Goal: Task Accomplishment & Management: Complete application form

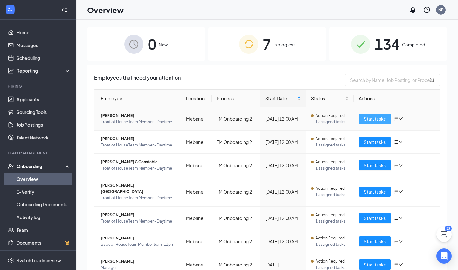
click at [371, 121] on span "Start tasks" at bounding box center [375, 118] width 22 height 7
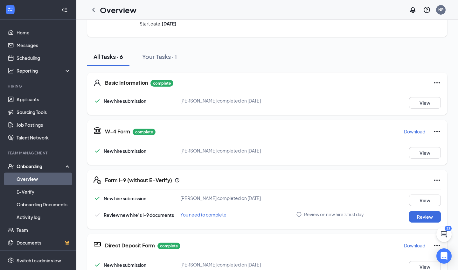
scroll to position [57, 0]
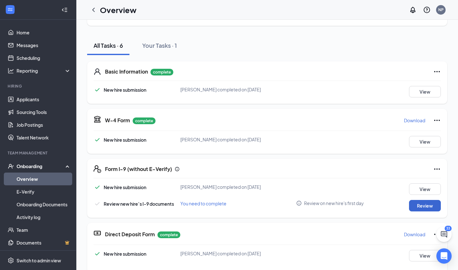
click at [429, 205] on button "Review" at bounding box center [425, 205] width 32 height 11
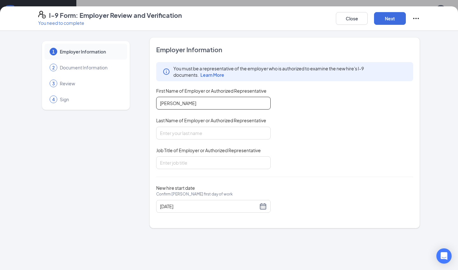
type input "[PERSON_NAME]"
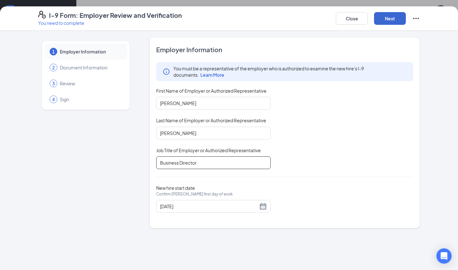
type input "Business Director"
click at [396, 16] on button "Next" at bounding box center [390, 18] width 32 height 13
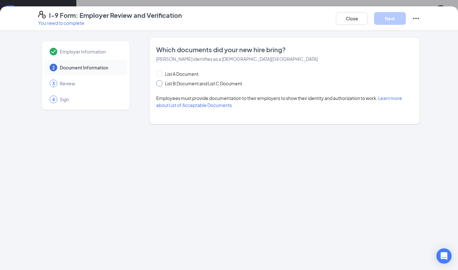
click at [161, 85] on span at bounding box center [159, 83] width 6 height 6
click at [161, 85] on input "List B Document and List C Document" at bounding box center [158, 82] width 4 height 4
radio input "true"
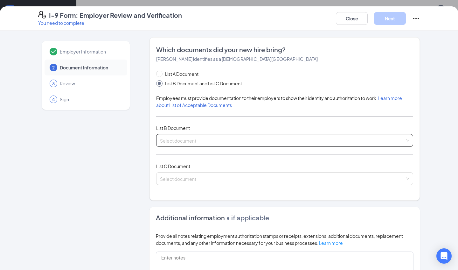
click at [184, 143] on input "search" at bounding box center [282, 139] width 245 height 10
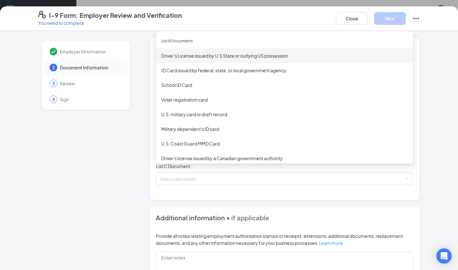
click at [209, 56] on div "Driver’s License issued by U.S State or outlying US possession" at bounding box center [284, 55] width 247 height 7
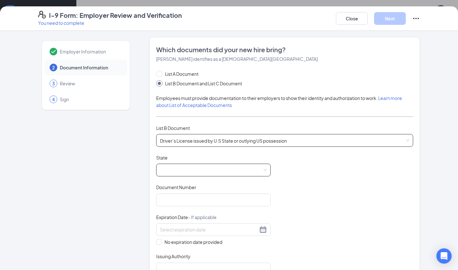
click at [181, 172] on span at bounding box center [213, 170] width 107 height 12
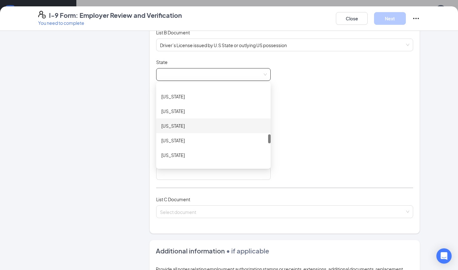
scroll to position [449, 0]
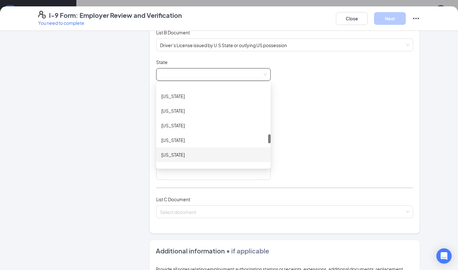
click at [186, 155] on div "[US_STATE]" at bounding box center [213, 154] width 104 height 7
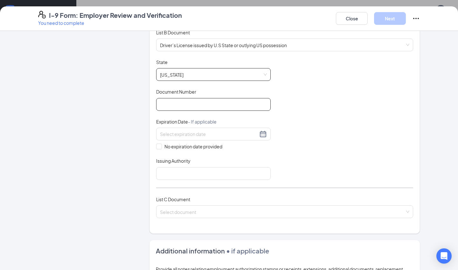
click at [186, 106] on input "Document Number" at bounding box center [213, 104] width 114 height 13
type input "000046476799"
click at [186, 142] on div "No expiration date provided" at bounding box center [213, 139] width 114 height 22
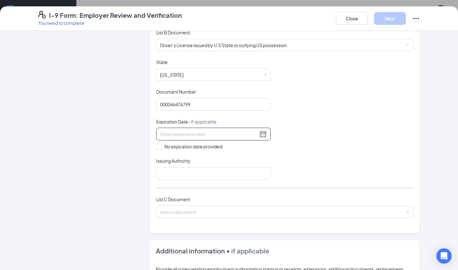
click at [187, 135] on input at bounding box center [209, 133] width 98 height 7
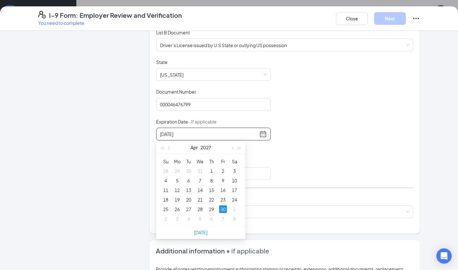
type input "[DATE]"
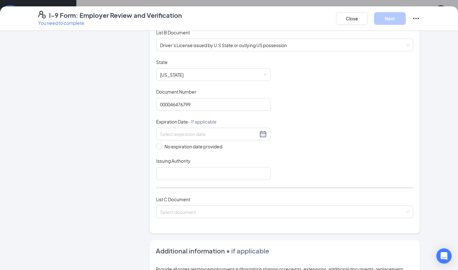
click at [264, 159] on div "Issuing Authority" at bounding box center [213, 161] width 114 height 9
click at [196, 135] on input at bounding box center [209, 133] width 98 height 7
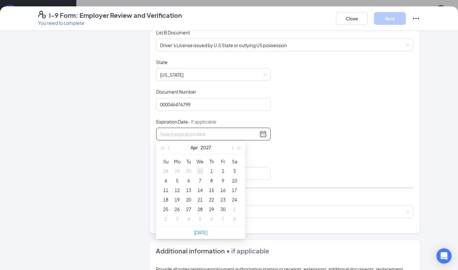
type input "[DATE]"
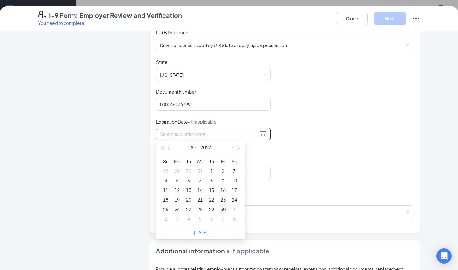
type input "[DATE]"
click at [222, 208] on div "30" at bounding box center [223, 209] width 8 height 8
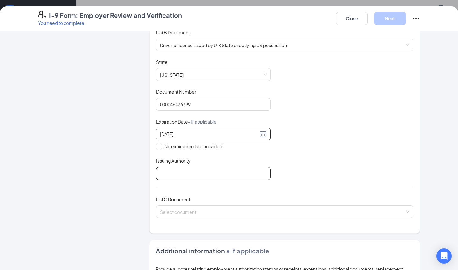
click at [211, 170] on input "Issuing Authority" at bounding box center [213, 173] width 114 height 13
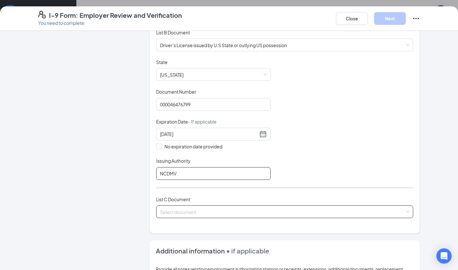
type input "NCDMV"
click at [214, 207] on input "search" at bounding box center [282, 210] width 245 height 10
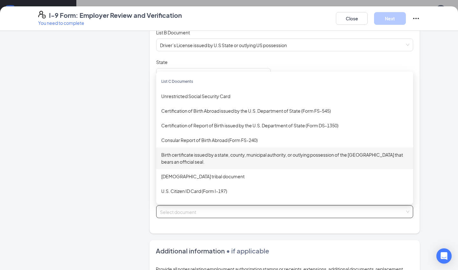
click at [198, 152] on div "Birth certificate issued by a state, county, municipal authority, or outlying p…" at bounding box center [284, 158] width 247 height 14
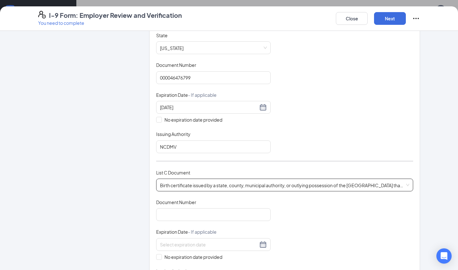
scroll to position [129, 0]
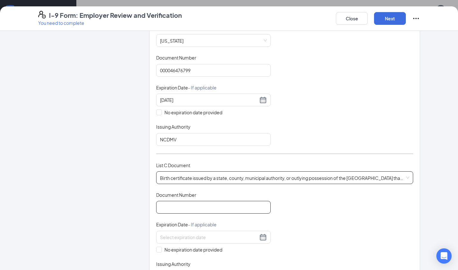
click at [188, 207] on input "Document Number" at bounding box center [213, 207] width 114 height 13
type input "1322009001772"
click at [161, 247] on span at bounding box center [159, 249] width 6 height 6
click at [161, 247] on input "No expiration date provided" at bounding box center [158, 248] width 4 height 4
checkbox input "true"
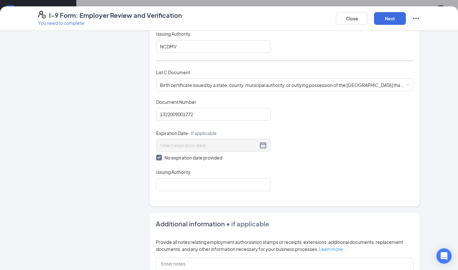
scroll to position [225, 0]
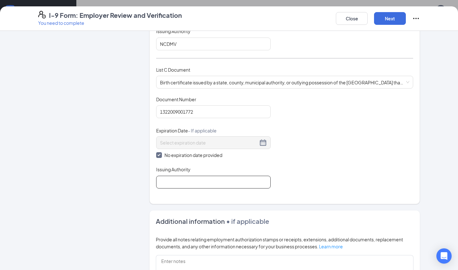
click at [175, 178] on input "Issuing Authority" at bounding box center [213, 182] width 114 height 13
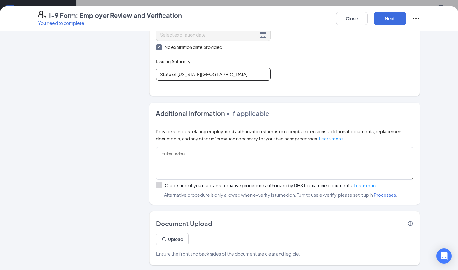
scroll to position [14, 0]
type input "State of [US_STATE][GEOGRAPHIC_DATA]"
click at [168, 236] on button "Upload" at bounding box center [172, 238] width 32 height 13
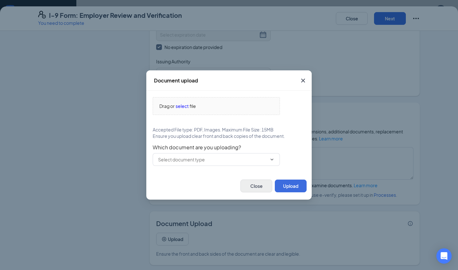
click at [257, 187] on button "Close" at bounding box center [256, 185] width 32 height 13
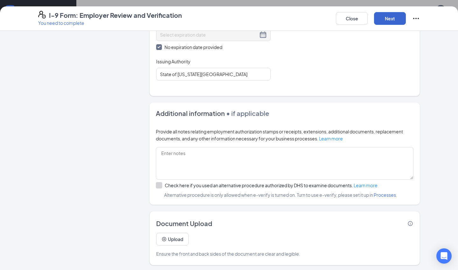
click at [386, 18] on button "Next" at bounding box center [390, 18] width 32 height 13
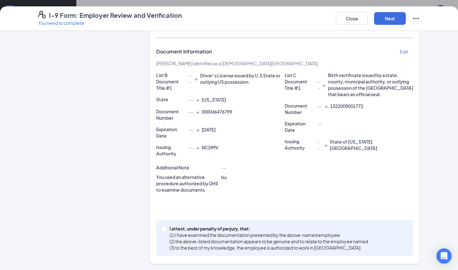
scroll to position [99, 0]
click at [163, 228] on input "I attest, under penalty of [PERSON_NAME], that: (1) I have examined the documen…" at bounding box center [163, 228] width 4 height 4
checkbox input "true"
click at [383, 16] on button "Next" at bounding box center [390, 18] width 32 height 13
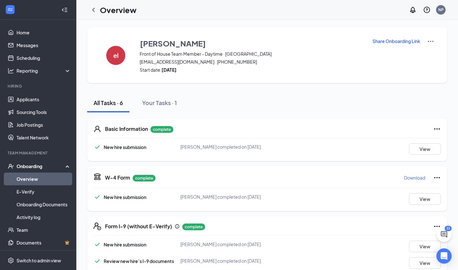
scroll to position [0, 0]
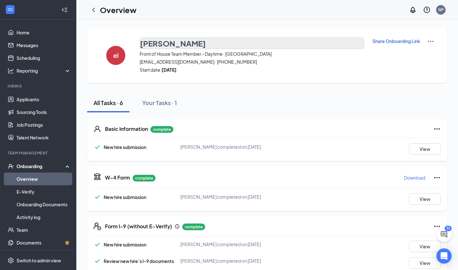
click at [170, 44] on h3 "[PERSON_NAME]" at bounding box center [173, 43] width 66 height 11
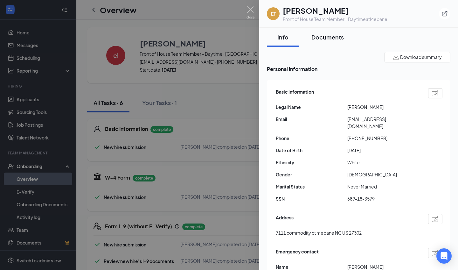
click at [330, 38] on div "Documents" at bounding box center [327, 37] width 32 height 8
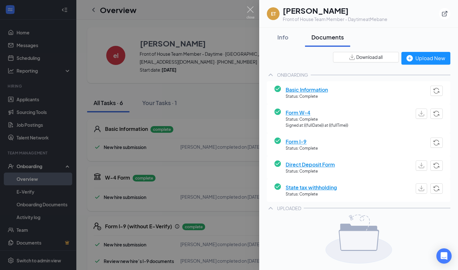
click at [299, 140] on span "Form I-9" at bounding box center [302, 141] width 32 height 8
click at [282, 35] on div "Info" at bounding box center [282, 37] width 19 height 8
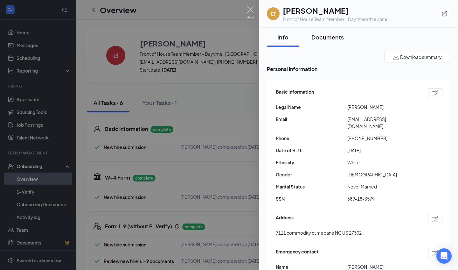
click at [327, 38] on div "Documents" at bounding box center [327, 37] width 32 height 8
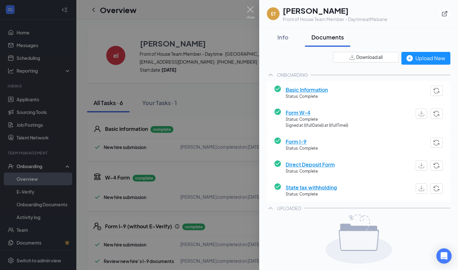
click at [294, 141] on span "Form I-9" at bounding box center [302, 141] width 32 height 8
click at [275, 139] on img at bounding box center [277, 140] width 6 height 6
click at [292, 140] on span "Form I-9" at bounding box center [302, 141] width 32 height 8
click at [252, 11] on img at bounding box center [250, 12] width 8 height 12
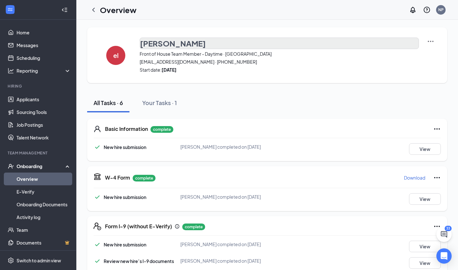
click at [152, 44] on h3 "[PERSON_NAME]" at bounding box center [173, 43] width 66 height 11
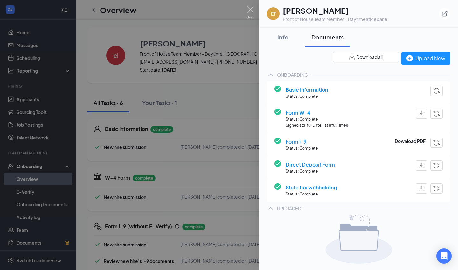
click at [404, 136] on div "Form I-9 Status: Complete Download PDF" at bounding box center [359, 144] width 184 height 23
click at [404, 142] on button "Download PDF" at bounding box center [410, 140] width 31 height 7
click at [252, 10] on img at bounding box center [250, 12] width 8 height 12
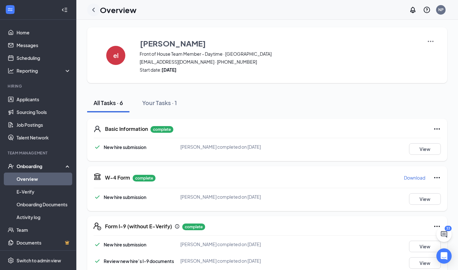
click at [94, 10] on icon "ChevronLeft" at bounding box center [94, 10] width 8 height 8
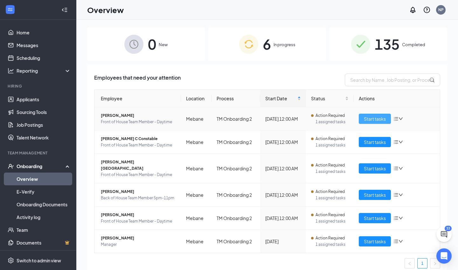
click at [374, 117] on span "Start tasks" at bounding box center [375, 118] width 22 height 7
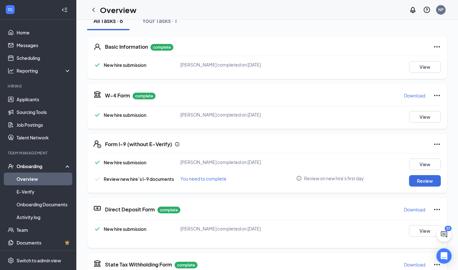
scroll to position [87, 0]
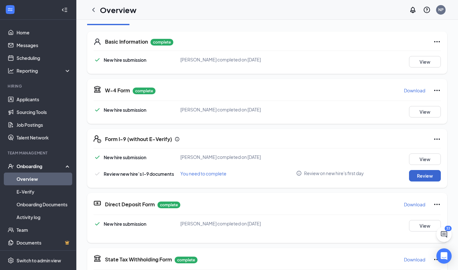
click at [416, 175] on button "Review" at bounding box center [425, 175] width 32 height 11
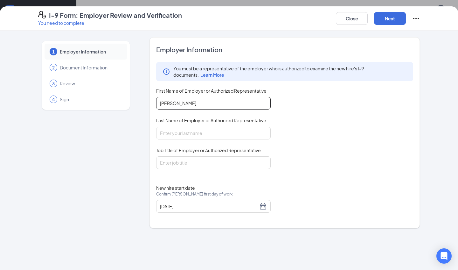
type input "[PERSON_NAME]"
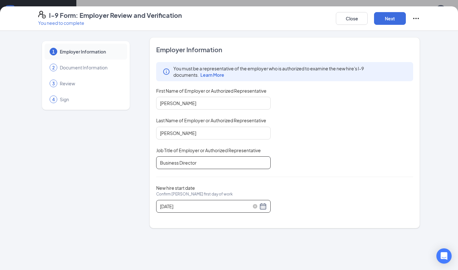
type input "Business Director"
click at [263, 205] on div "[DATE]" at bounding box center [213, 206] width 107 height 8
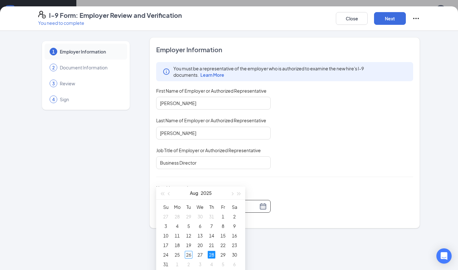
scroll to position [29, 0]
type input "[DATE]"
click at [188, 250] on div "26" at bounding box center [189, 253] width 8 height 8
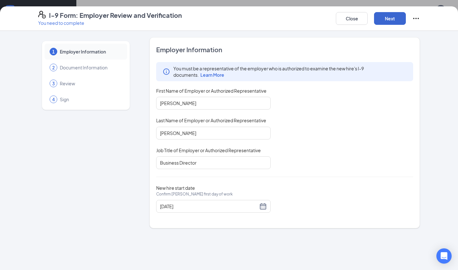
click at [383, 18] on button "Next" at bounding box center [390, 18] width 32 height 13
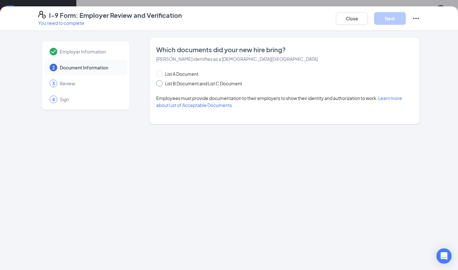
click at [163, 82] on span "List B Document and List C Document" at bounding box center [204, 83] width 82 height 7
click at [161, 82] on input "List B Document and List C Document" at bounding box center [158, 82] width 4 height 4
radio input "true"
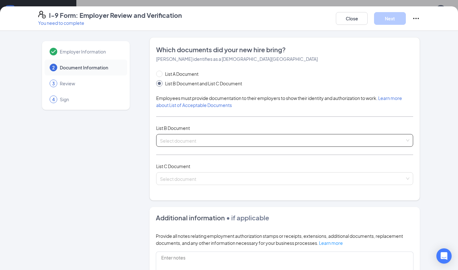
click at [187, 143] on div "Select document" at bounding box center [284, 140] width 257 height 13
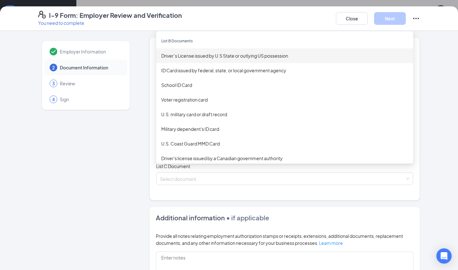
click at [218, 57] on div "Driver’s License issued by U.S State or outlying US possession" at bounding box center [284, 55] width 247 height 7
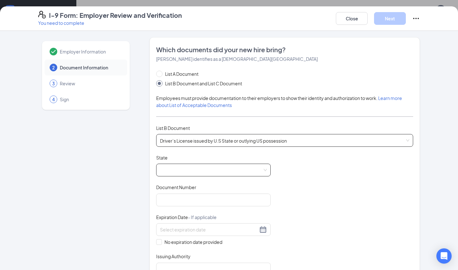
click at [177, 168] on span at bounding box center [213, 170] width 107 height 12
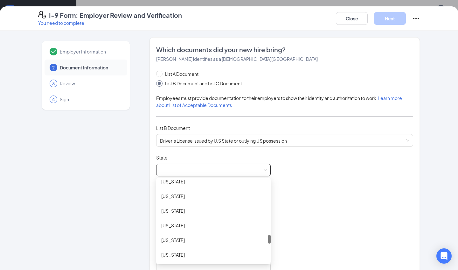
scroll to position [504, 0]
click at [183, 191] on div "[US_STATE]" at bounding box center [213, 194] width 104 height 7
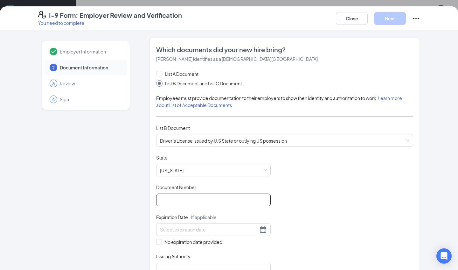
click at [179, 203] on input "Document Number" at bounding box center [213, 199] width 114 height 13
type input "000022084227"
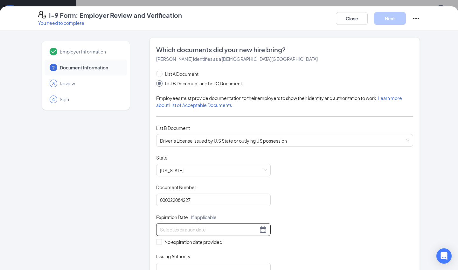
click at [182, 227] on input at bounding box center [209, 229] width 98 height 7
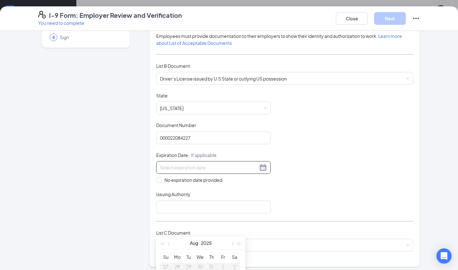
scroll to position [66, 0]
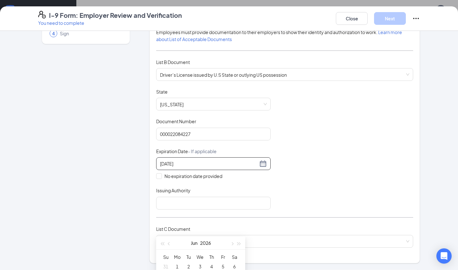
click at [262, 163] on div "[DATE]" at bounding box center [213, 164] width 107 height 8
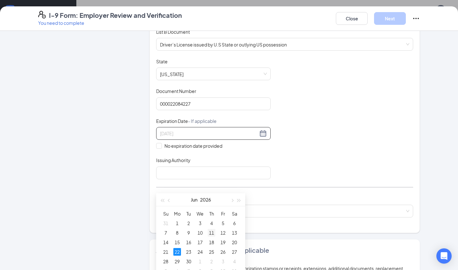
scroll to position [75, 0]
type input "[DATE]"
click at [179, 247] on div "22" at bounding box center [177, 249] width 8 height 8
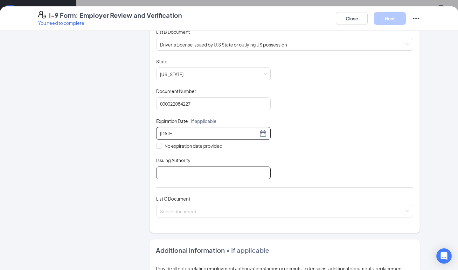
click at [181, 173] on input "Issuing Authority" at bounding box center [213, 172] width 114 height 13
type input "NCDMV"
click at [183, 209] on input "search" at bounding box center [282, 210] width 245 height 10
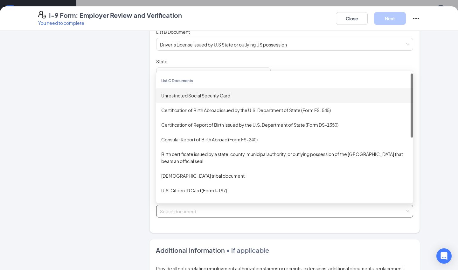
click at [200, 95] on div "Unrestricted Social Security Card" at bounding box center [284, 95] width 247 height 7
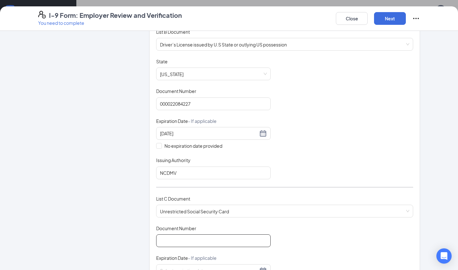
click at [183, 242] on input "Document Number" at bounding box center [213, 240] width 114 height 13
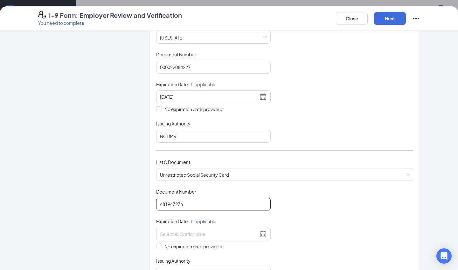
scroll to position [147, 0]
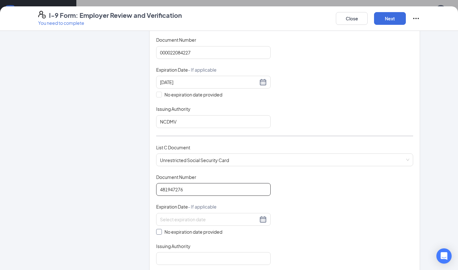
type input "481947276"
click at [161, 231] on span at bounding box center [159, 232] width 6 height 6
click at [161, 231] on input "No expiration date provided" at bounding box center [158, 231] width 4 height 4
checkbox input "true"
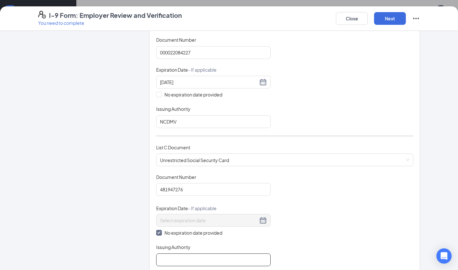
click at [172, 259] on input "Issuing Authority" at bounding box center [213, 259] width 114 height 13
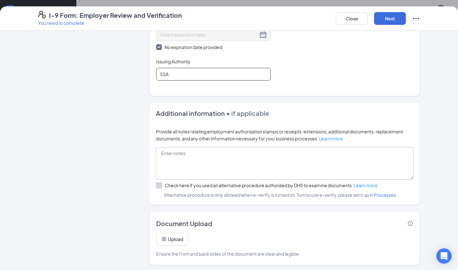
scroll to position [0, 0]
type input "SSA"
click at [390, 20] on button "Next" at bounding box center [390, 18] width 32 height 13
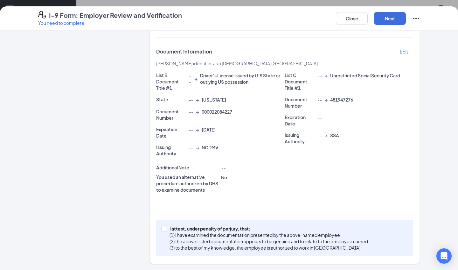
scroll to position [24, 0]
click at [163, 226] on input "I attest, under penalty of [PERSON_NAME], that: (1) I have examined the documen…" at bounding box center [163, 228] width 4 height 4
checkbox input "true"
click at [395, 14] on button "Next" at bounding box center [390, 18] width 32 height 13
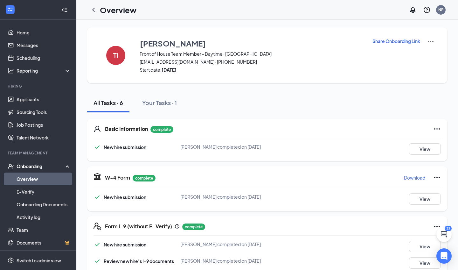
scroll to position [0, 0]
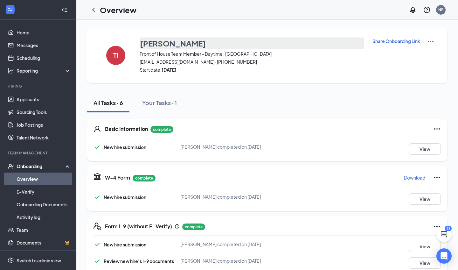
click at [176, 45] on h3 "[PERSON_NAME]" at bounding box center [173, 43] width 66 height 11
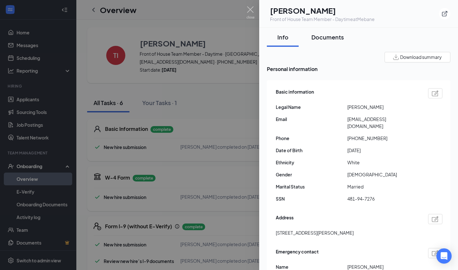
click at [332, 38] on div "Documents" at bounding box center [327, 37] width 32 height 8
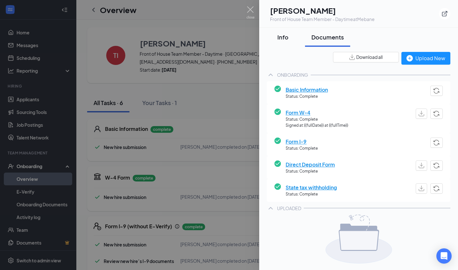
click at [283, 37] on div "Info" at bounding box center [282, 37] width 19 height 8
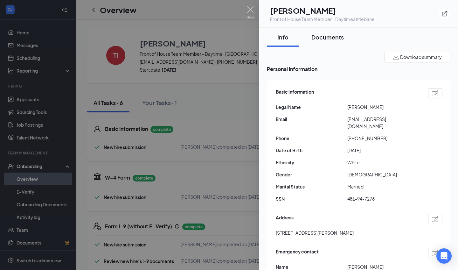
click at [320, 36] on div "Documents" at bounding box center [327, 37] width 32 height 8
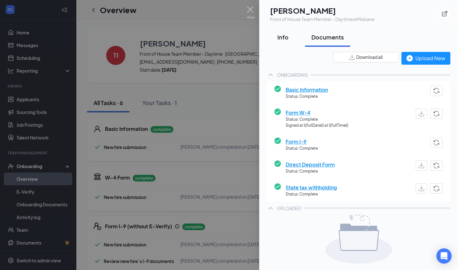
click at [276, 35] on div "Info" at bounding box center [282, 37] width 19 height 8
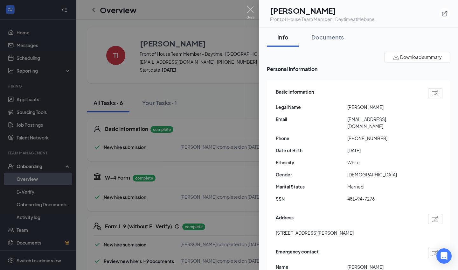
click at [172, 46] on div at bounding box center [229, 135] width 458 height 270
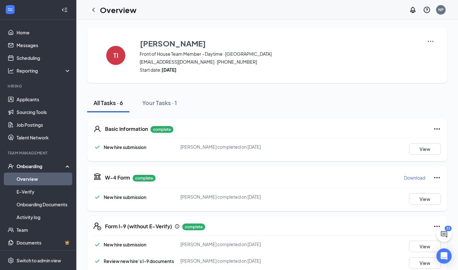
click at [172, 46] on h3 "[PERSON_NAME]" at bounding box center [173, 43] width 66 height 11
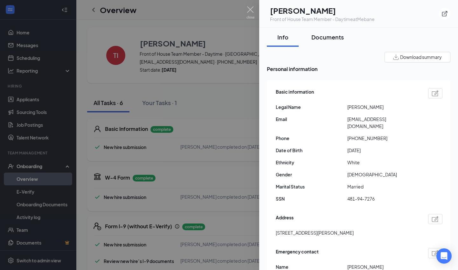
click at [333, 39] on div "Documents" at bounding box center [327, 37] width 32 height 8
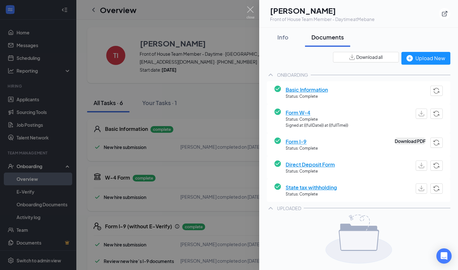
click at [399, 143] on button "Download PDF" at bounding box center [410, 140] width 31 height 7
click at [249, 10] on img at bounding box center [250, 12] width 8 height 12
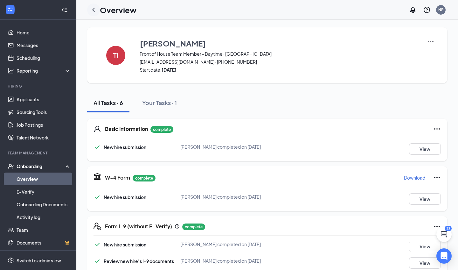
click at [92, 10] on icon "ChevronLeft" at bounding box center [94, 10] width 8 height 8
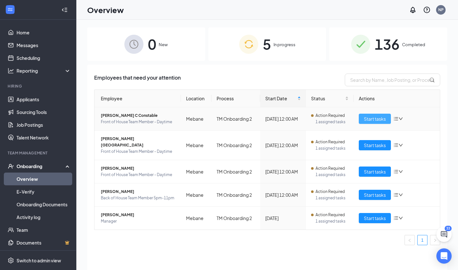
click at [367, 119] on span "Start tasks" at bounding box center [375, 118] width 22 height 7
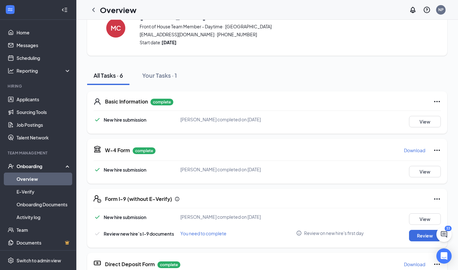
scroll to position [31, 0]
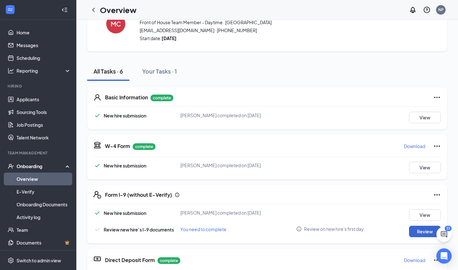
click at [425, 229] on button "Review" at bounding box center [425, 230] width 32 height 11
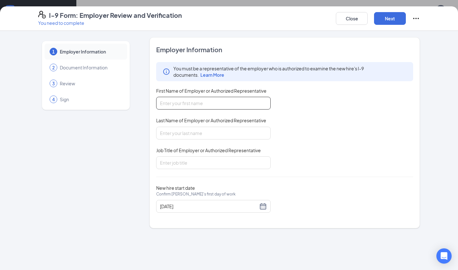
type input "M"
type input "[PERSON_NAME]"
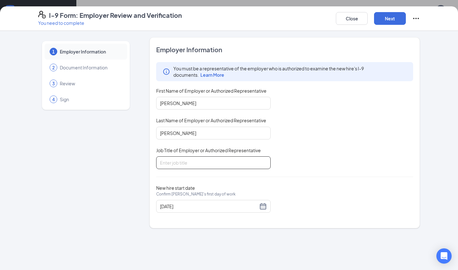
type input "[PERSON_NAME]"
type input "Business Director"
click at [264, 206] on div "[DATE]" at bounding box center [213, 206] width 107 height 8
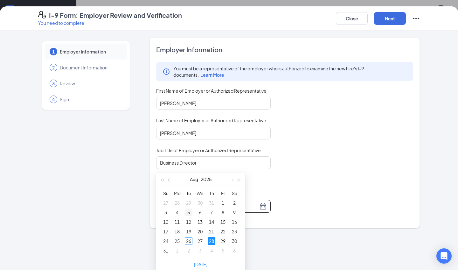
scroll to position [42, 0]
type input "[DATE]"
click at [189, 237] on div "26" at bounding box center [189, 240] width 8 height 8
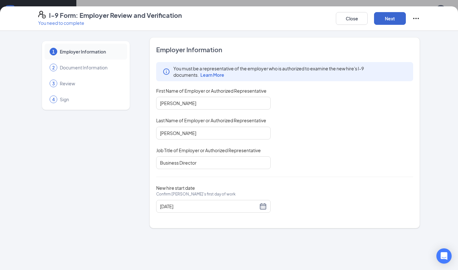
click at [396, 17] on button "Next" at bounding box center [390, 18] width 32 height 13
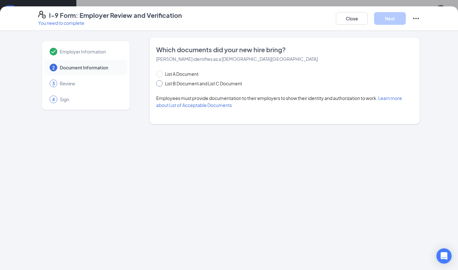
click at [161, 84] on span at bounding box center [159, 83] width 6 height 6
click at [161, 84] on input "List B Document and List C Document" at bounding box center [158, 82] width 4 height 4
radio input "true"
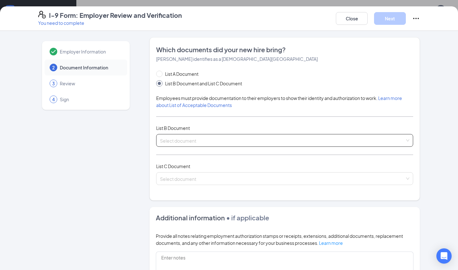
click at [195, 142] on div "Select document" at bounding box center [284, 140] width 257 height 13
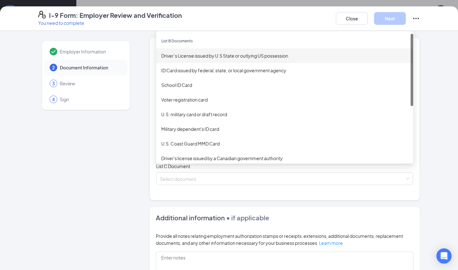
click at [210, 56] on div "Driver’s License issued by U.S State or outlying US possession" at bounding box center [284, 55] width 247 height 7
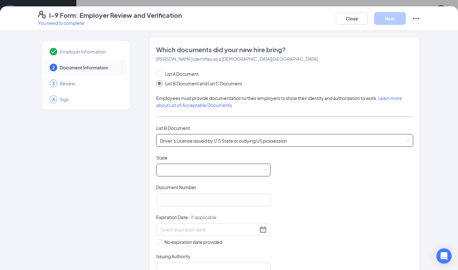
click at [187, 172] on span at bounding box center [213, 170] width 107 height 12
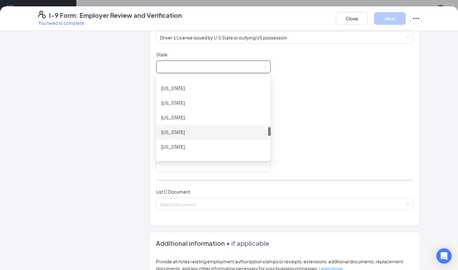
scroll to position [451, 0]
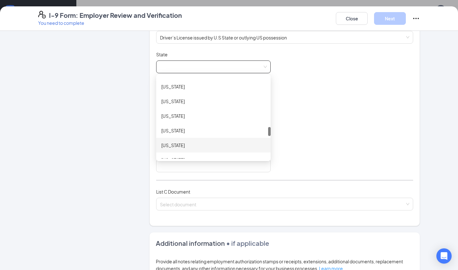
click at [183, 143] on div "[US_STATE]" at bounding box center [213, 145] width 104 height 7
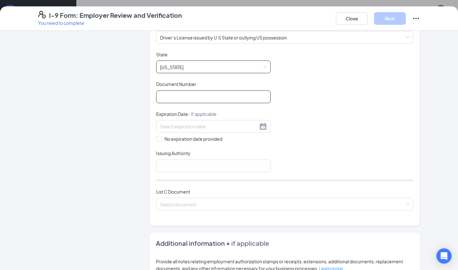
click at [184, 95] on input "Document Number" at bounding box center [213, 96] width 114 height 13
type input "000043451829"
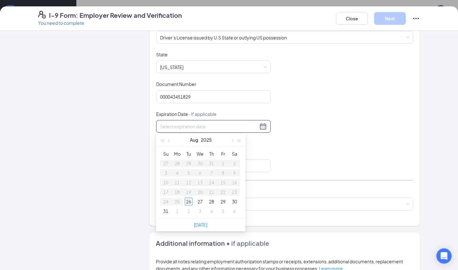
click at [184, 128] on input at bounding box center [209, 126] width 98 height 7
type input "[DATE]"
click at [177, 182] on div "14" at bounding box center [177, 182] width 8 height 8
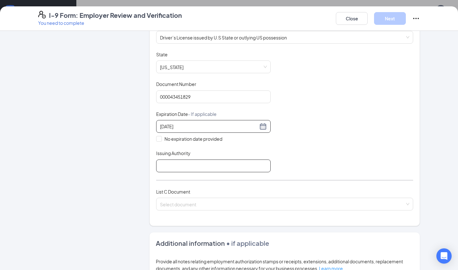
click at [182, 164] on input "Issuing Authority" at bounding box center [213, 165] width 114 height 13
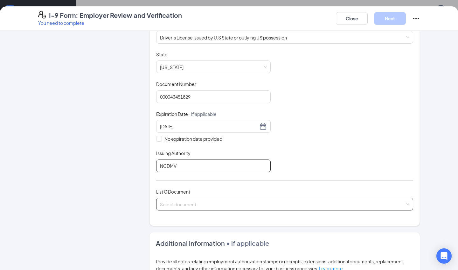
type input "NCDMV"
click at [181, 202] on input "search" at bounding box center [282, 203] width 245 height 10
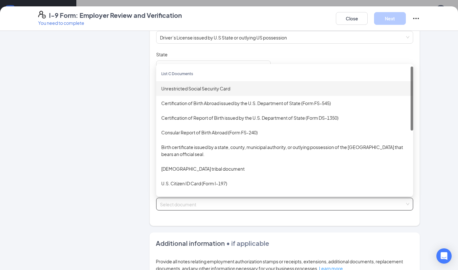
click at [196, 88] on div "Unrestricted Social Security Card" at bounding box center [284, 88] width 247 height 7
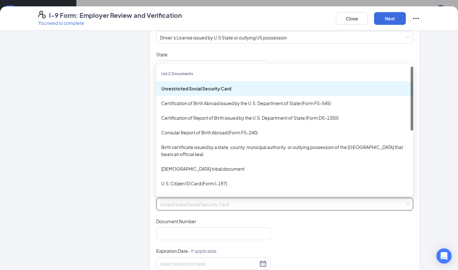
click at [213, 88] on div "Unrestricted Social Security Card" at bounding box center [284, 88] width 247 height 7
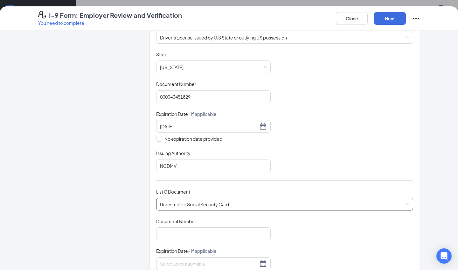
click at [175, 200] on span "Unrestricted Social Security Card" at bounding box center [284, 204] width 249 height 12
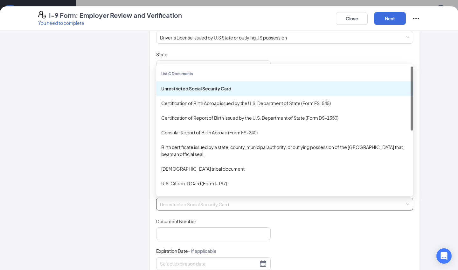
click at [172, 207] on span "Unrestricted Social Security Card" at bounding box center [284, 204] width 249 height 12
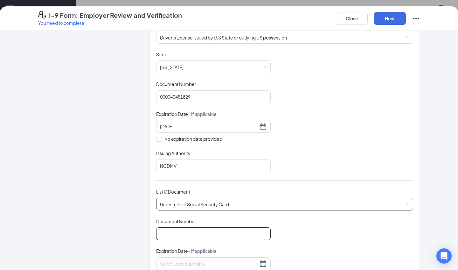
click at [169, 228] on input "Document Number" at bounding box center [213, 233] width 114 height 13
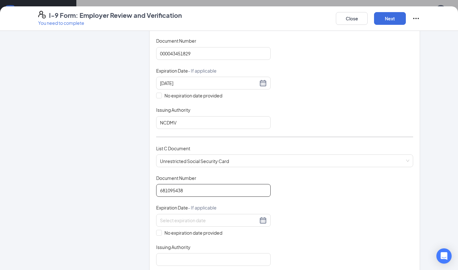
scroll to position [149, 0]
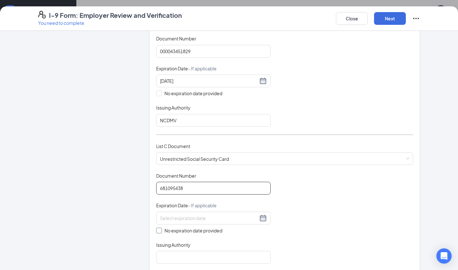
type input "681095438"
click at [160, 231] on span at bounding box center [159, 230] width 6 height 6
click at [160, 231] on input "No expiration date provided" at bounding box center [158, 229] width 4 height 4
checkbox input "true"
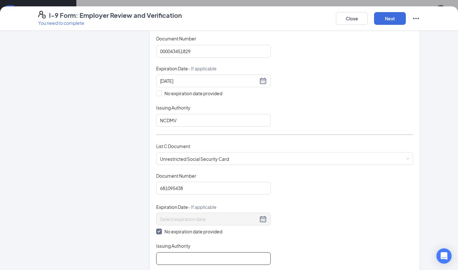
click at [179, 260] on input "Issuing Authority" at bounding box center [213, 258] width 114 height 13
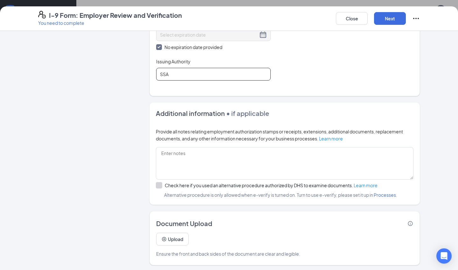
scroll to position [118, 0]
type input "SSA"
click at [393, 24] on button "Next" at bounding box center [390, 18] width 32 height 13
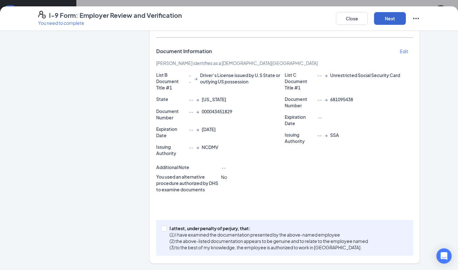
click at [388, 18] on button "Next" at bounding box center [390, 18] width 32 height 13
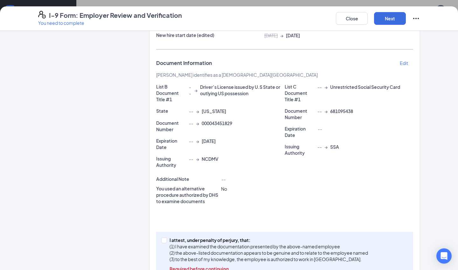
scroll to position [112, 0]
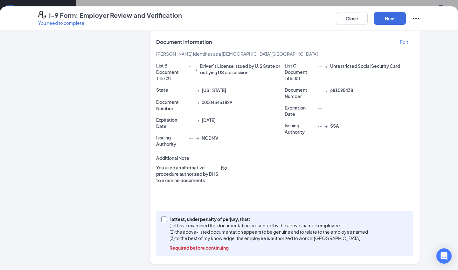
click at [165, 220] on span at bounding box center [164, 219] width 6 height 6
click at [165, 220] on input "I attest, under penalty of [PERSON_NAME], that: (1) I have examined the documen…" at bounding box center [163, 218] width 4 height 4
checkbox input "true"
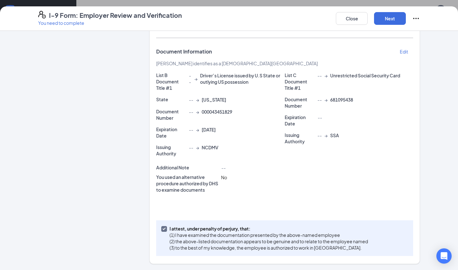
scroll to position [0, 0]
click at [383, 21] on button "Next" at bounding box center [390, 18] width 32 height 13
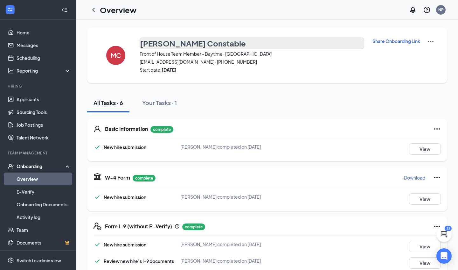
click at [165, 43] on h3 "[PERSON_NAME] Constable" at bounding box center [193, 43] width 106 height 11
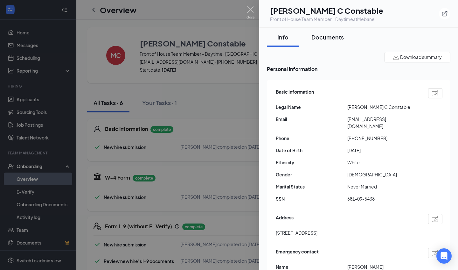
click at [323, 38] on div "Documents" at bounding box center [327, 37] width 32 height 8
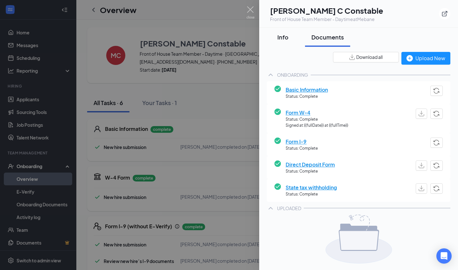
click at [284, 35] on div "Info" at bounding box center [282, 37] width 19 height 8
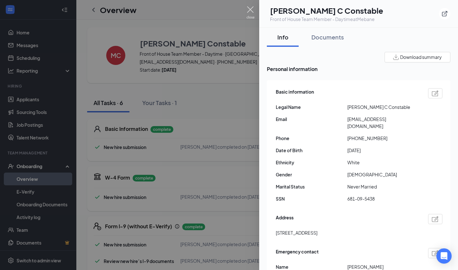
click at [248, 9] on img at bounding box center [250, 12] width 8 height 12
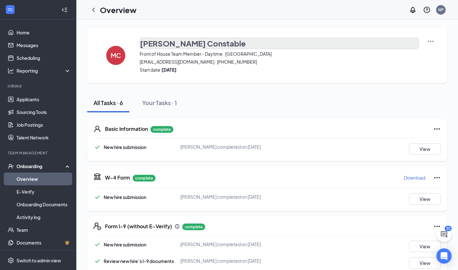
click at [187, 42] on h3 "[PERSON_NAME] Constable" at bounding box center [193, 43] width 106 height 11
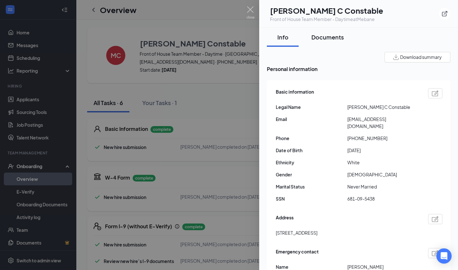
click at [332, 35] on div "Documents" at bounding box center [327, 37] width 32 height 8
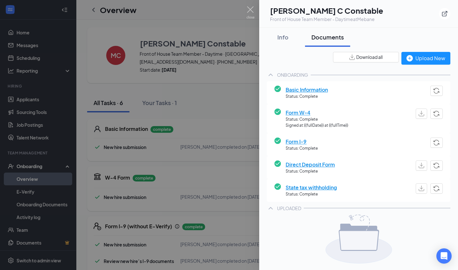
click at [293, 141] on span "Form I-9" at bounding box center [302, 141] width 32 height 8
click at [253, 7] on img at bounding box center [250, 12] width 8 height 12
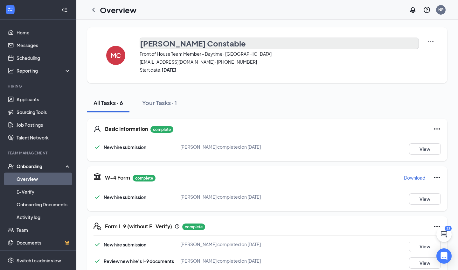
click at [166, 44] on h3 "[PERSON_NAME] Constable" at bounding box center [193, 43] width 106 height 11
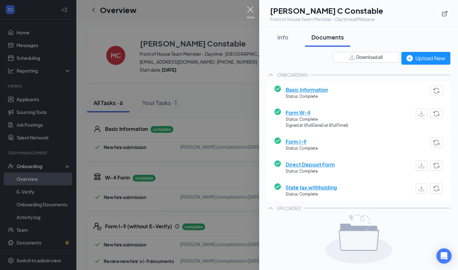
click at [250, 9] on img at bounding box center [250, 12] width 8 height 12
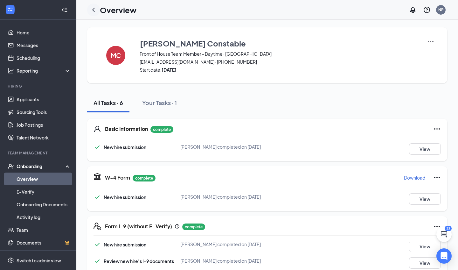
click at [94, 10] on icon "ChevronLeft" at bounding box center [94, 10] width 8 height 8
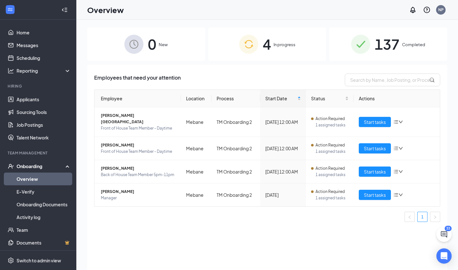
click at [399, 42] on span "137" at bounding box center [387, 44] width 25 height 22
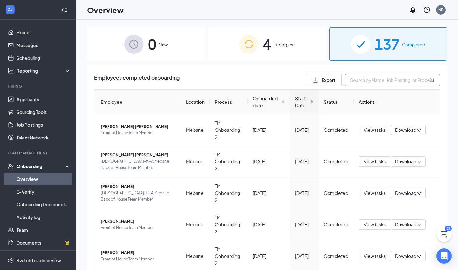
click at [366, 82] on input "text" at bounding box center [392, 79] width 95 height 13
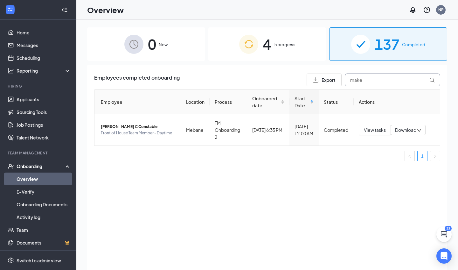
type input "make"
drag, startPoint x: 370, startPoint y: 87, endPoint x: 130, endPoint y: 126, distance: 242.6
click at [130, 126] on span "[PERSON_NAME] C Constable" at bounding box center [138, 126] width 75 height 6
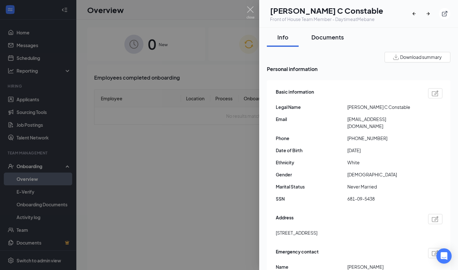
click at [325, 39] on div "Documents" at bounding box center [327, 37] width 32 height 8
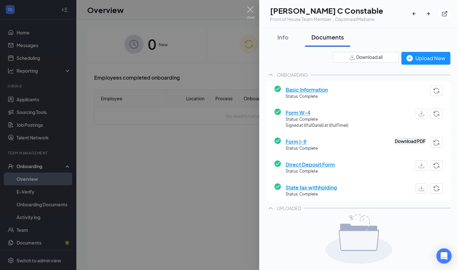
click at [404, 141] on button "Download PDF" at bounding box center [410, 140] width 31 height 7
click at [253, 8] on img at bounding box center [250, 12] width 8 height 12
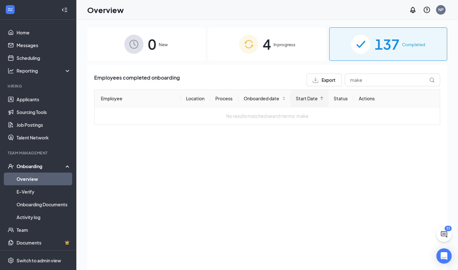
click at [243, 50] on img at bounding box center [248, 44] width 19 height 19
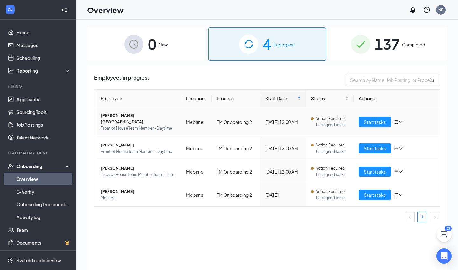
click at [120, 114] on span "[PERSON_NAME][GEOGRAPHIC_DATA]" at bounding box center [138, 118] width 75 height 13
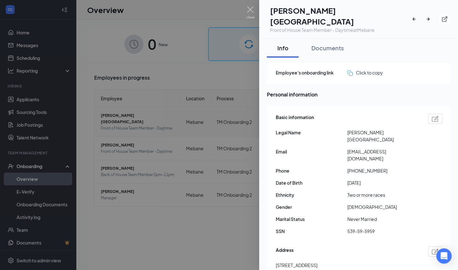
click at [120, 114] on div at bounding box center [229, 135] width 458 height 270
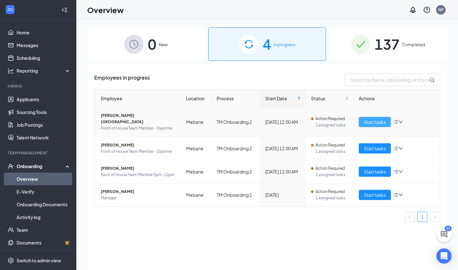
click at [378, 118] on span "Start tasks" at bounding box center [375, 121] width 22 height 7
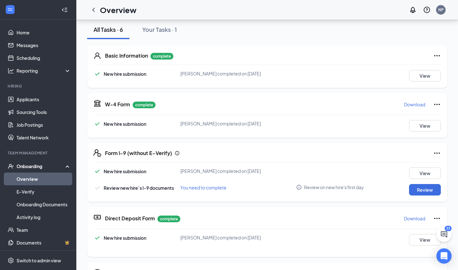
scroll to position [52, 0]
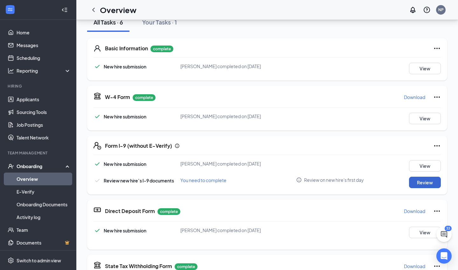
click at [430, 183] on button "Review" at bounding box center [425, 182] width 32 height 11
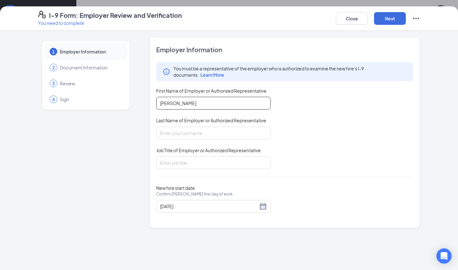
type input "[PERSON_NAME]"
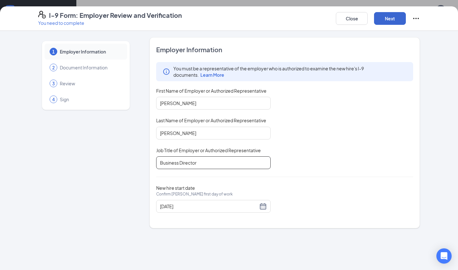
type input "Business Director"
click at [388, 17] on button "Next" at bounding box center [390, 18] width 32 height 13
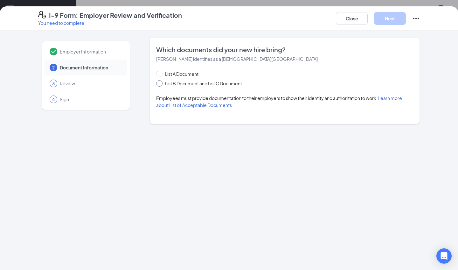
click at [163, 82] on span "List B Document and List C Document" at bounding box center [204, 83] width 82 height 7
click at [161, 82] on input "List B Document and List C Document" at bounding box center [158, 82] width 4 height 4
radio input "true"
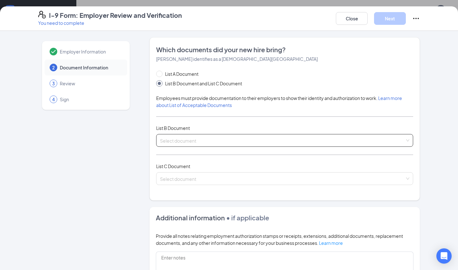
click at [191, 135] on div "Select document List B Documents Driver’s License issued by U.S State or outlyi…" at bounding box center [284, 140] width 257 height 13
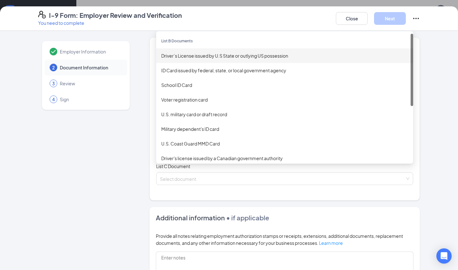
click at [209, 54] on div "Driver’s License issued by U.S State or outlying US possession" at bounding box center [284, 55] width 247 height 7
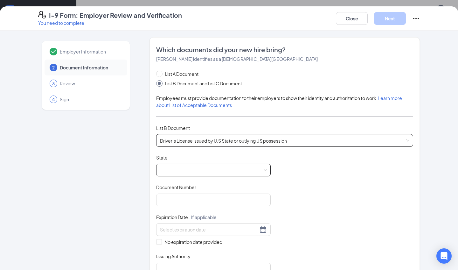
click at [179, 171] on span at bounding box center [213, 170] width 107 height 12
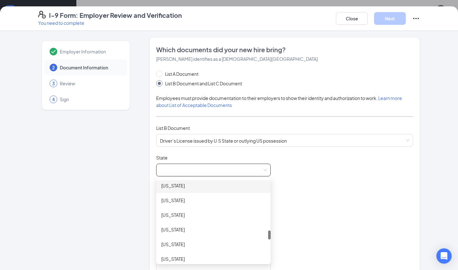
scroll to position [462, 0]
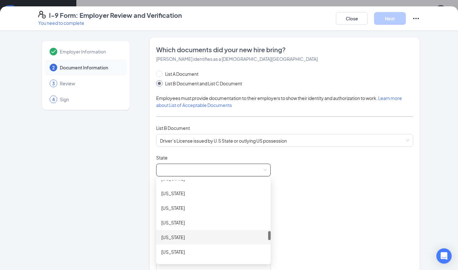
click at [184, 234] on div "[US_STATE]" at bounding box center [213, 236] width 104 height 7
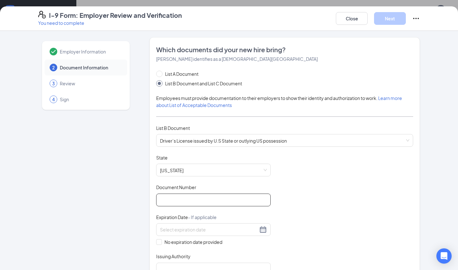
click at [177, 200] on input "Document Number" at bounding box center [213, 199] width 114 height 13
type input "000040262169"
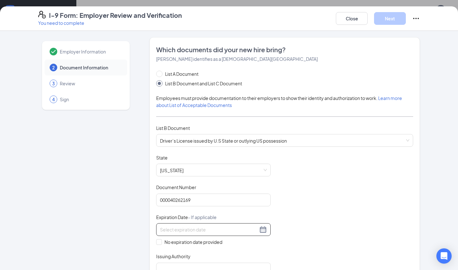
click at [169, 229] on input at bounding box center [209, 229] width 98 height 7
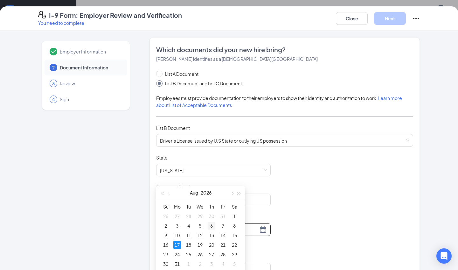
scroll to position [80, 0]
type input "[DATE]"
click at [178, 243] on div "17" at bounding box center [177, 244] width 8 height 8
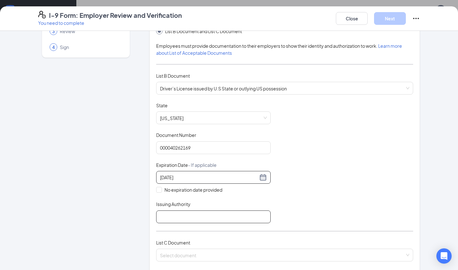
scroll to position [58, 0]
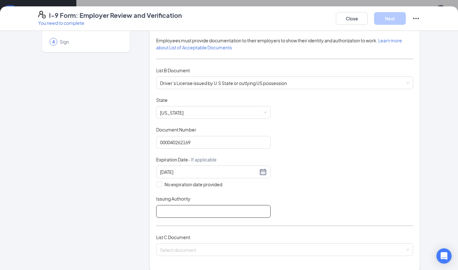
click at [189, 213] on input "Issuing Authority" at bounding box center [213, 211] width 114 height 13
type input "NCDMV"
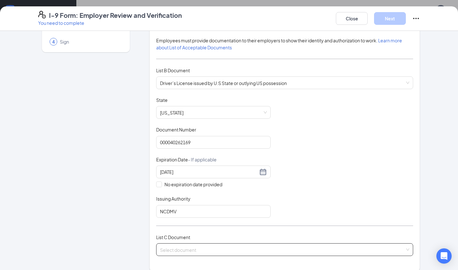
click at [186, 246] on input "search" at bounding box center [282, 248] width 245 height 10
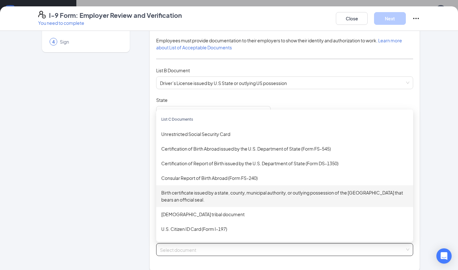
click at [202, 192] on div "Birth certificate issued by a state, county, municipal authority, or outlying p…" at bounding box center [284, 196] width 247 height 14
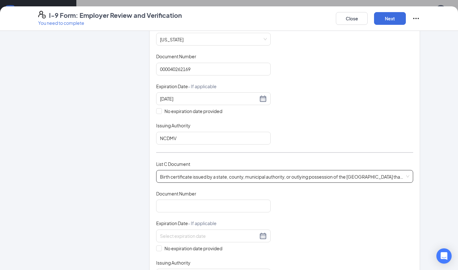
scroll to position [138, 0]
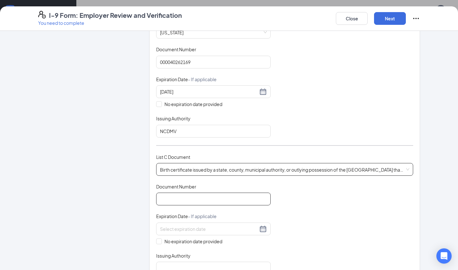
click at [186, 196] on input "Document Number" at bounding box center [213, 198] width 114 height 13
type input "[PHONE_NUMBER]"
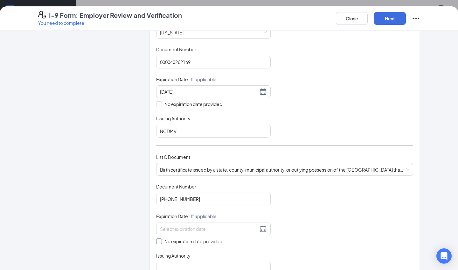
click at [161, 239] on span at bounding box center [159, 241] width 6 height 6
click at [161, 239] on input "No expiration date provided" at bounding box center [158, 240] width 4 height 4
checkbox input "true"
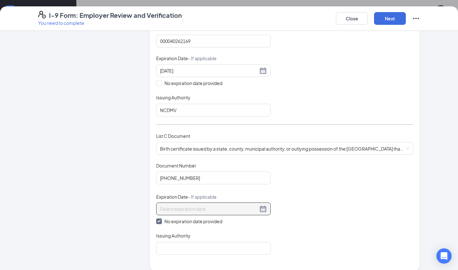
scroll to position [163, 0]
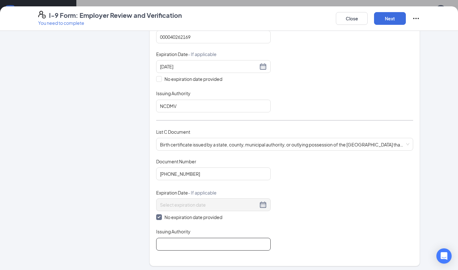
click at [170, 239] on input "Issuing Authority" at bounding box center [213, 244] width 114 height 13
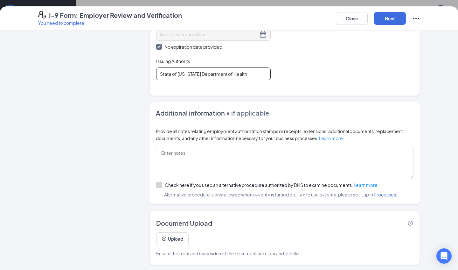
scroll to position [333, 0]
type input "State of [US_STATE] Department of Health"
click at [390, 15] on button "Next" at bounding box center [390, 18] width 32 height 13
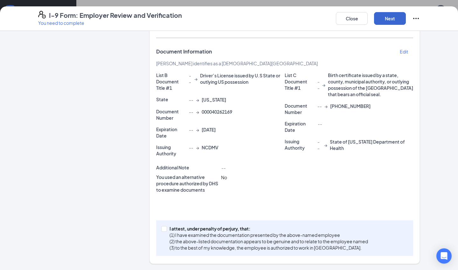
scroll to position [100, 0]
click at [165, 229] on input "I attest, under penalty of [PERSON_NAME], that: (1) I have examined the documen…" at bounding box center [163, 228] width 4 height 4
checkbox input "true"
click at [392, 19] on button "Next" at bounding box center [390, 18] width 32 height 13
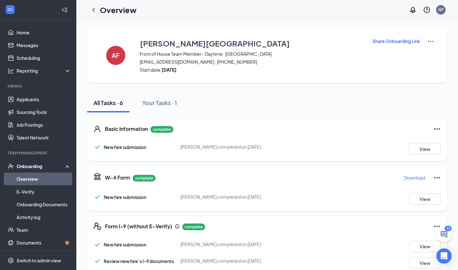
scroll to position [0, 0]
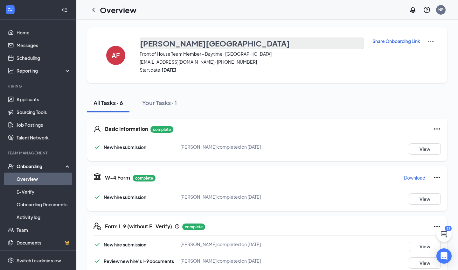
click at [172, 44] on h3 "[PERSON_NAME][GEOGRAPHIC_DATA]" at bounding box center [215, 43] width 150 height 11
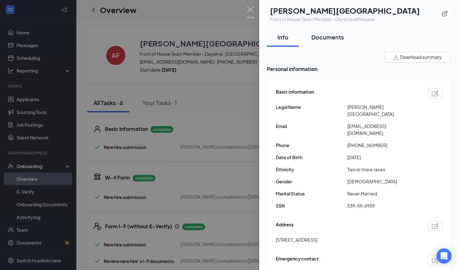
click at [323, 38] on div "Documents" at bounding box center [327, 37] width 32 height 8
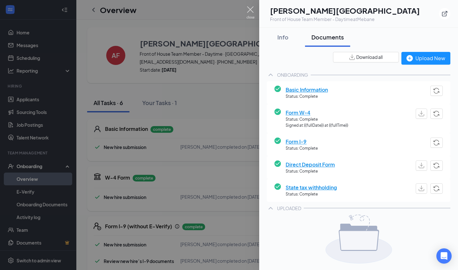
click at [250, 8] on img at bounding box center [250, 12] width 8 height 12
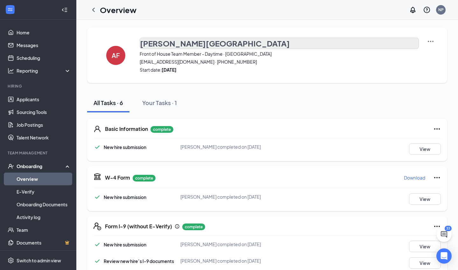
click at [191, 45] on h3 "[PERSON_NAME][GEOGRAPHIC_DATA]" at bounding box center [215, 43] width 150 height 11
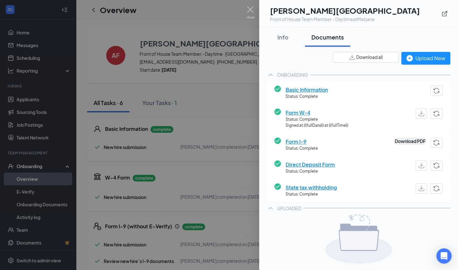
click at [402, 143] on button "Download PDF" at bounding box center [410, 140] width 31 height 7
click at [251, 10] on img at bounding box center [250, 12] width 8 height 12
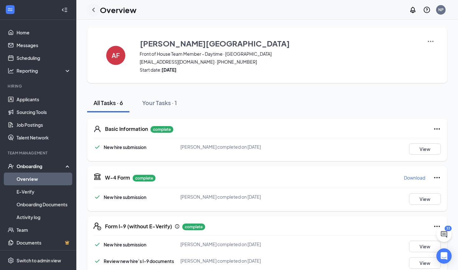
click at [93, 11] on icon "ChevronLeft" at bounding box center [94, 10] width 8 height 8
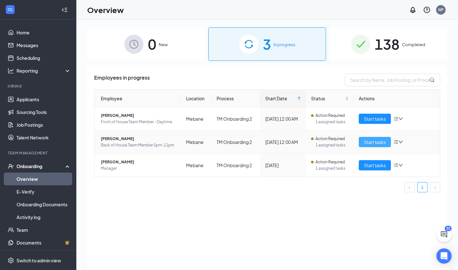
click at [375, 141] on span "Start tasks" at bounding box center [375, 141] width 22 height 7
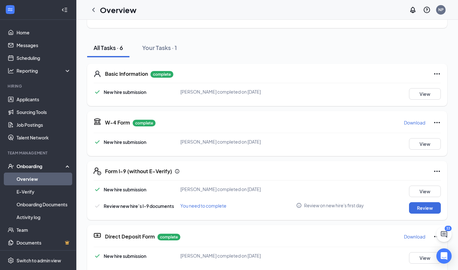
scroll to position [57, 0]
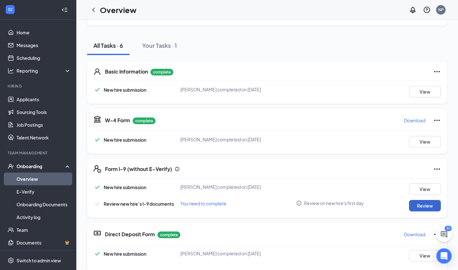
click at [427, 205] on button "Review" at bounding box center [425, 205] width 32 height 11
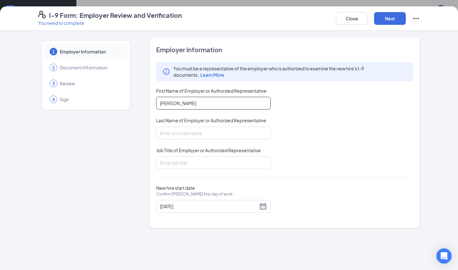
type input "[PERSON_NAME]"
type input "Business Director"
click at [263, 209] on div "[DATE]" at bounding box center [213, 206] width 107 height 8
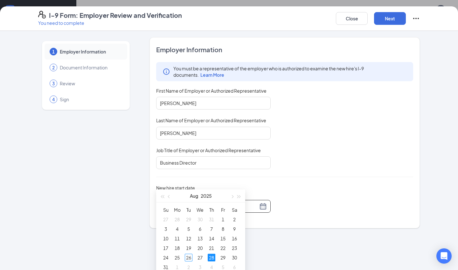
scroll to position [27, 0]
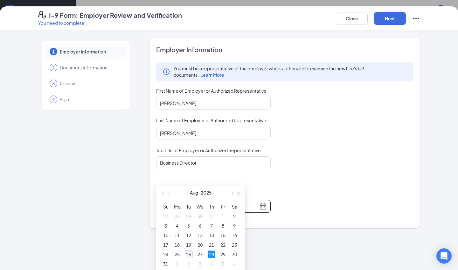
type input "[DATE]"
click at [189, 250] on div "26" at bounding box center [189, 254] width 8 height 8
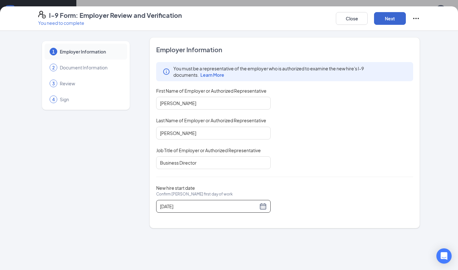
click at [391, 17] on button "Next" at bounding box center [390, 18] width 32 height 13
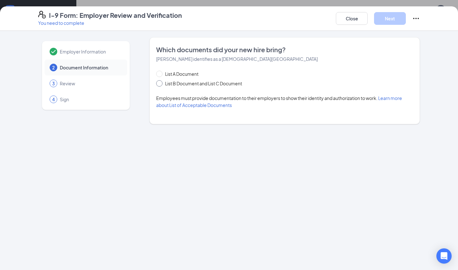
click at [161, 83] on span at bounding box center [159, 83] width 6 height 6
click at [161, 83] on input "List B Document and List C Document" at bounding box center [158, 82] width 4 height 4
radio input "true"
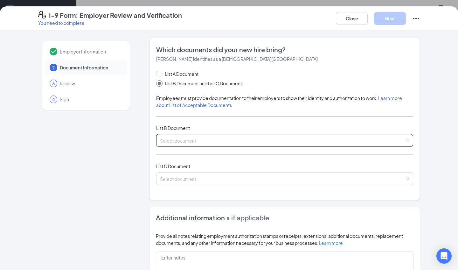
click at [184, 138] on div "Select document" at bounding box center [284, 140] width 257 height 13
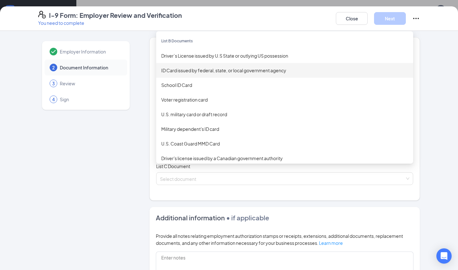
click at [235, 72] on div "ID Card issued by federal, state, or local government agency" at bounding box center [284, 70] width 247 height 7
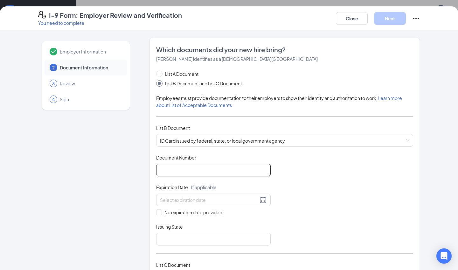
click at [191, 168] on input "Document Number" at bounding box center [213, 169] width 114 height 13
type input "000040137145"
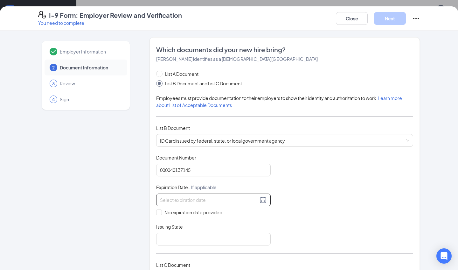
click at [190, 201] on input at bounding box center [209, 199] width 98 height 7
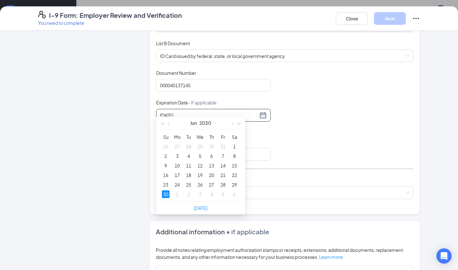
scroll to position [89, 0]
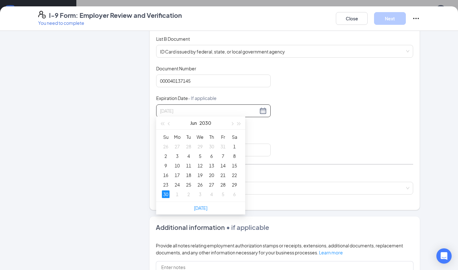
type input "[DATE]"
click at [167, 193] on div "30" at bounding box center [166, 194] width 8 height 8
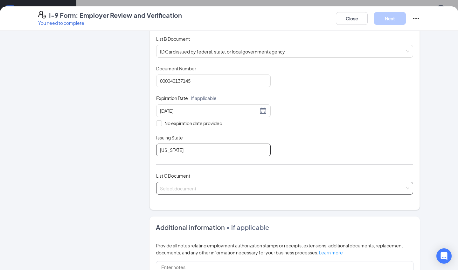
type input "[US_STATE]"
click at [174, 188] on input "search" at bounding box center [282, 187] width 245 height 10
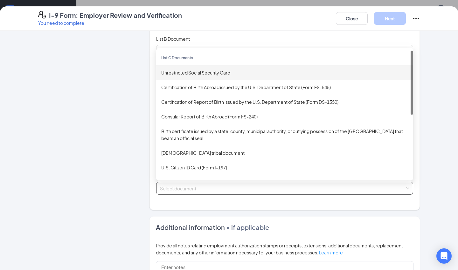
click at [210, 73] on div "Unrestricted Social Security Card" at bounding box center [284, 72] width 247 height 7
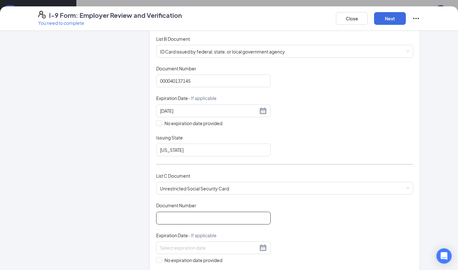
click at [181, 217] on input "Document Number" at bounding box center [213, 217] width 114 height 13
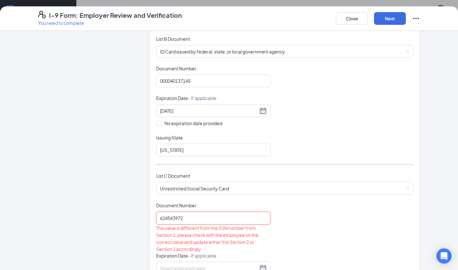
click at [175, 216] on input "624543972" at bounding box center [213, 217] width 114 height 13
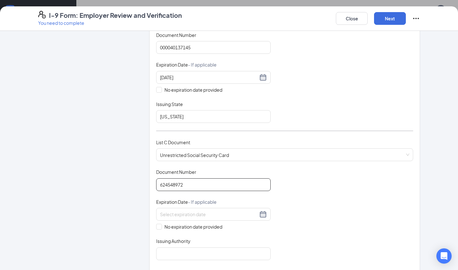
scroll to position [140, 0]
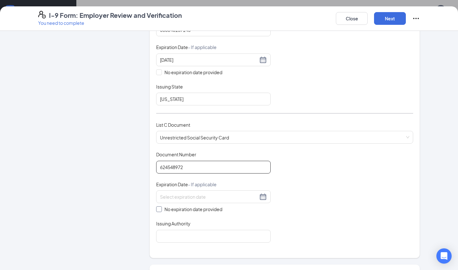
type input "624548972"
click at [156, 206] on input "No expiration date provided" at bounding box center [158, 208] width 4 height 4
checkbox input "true"
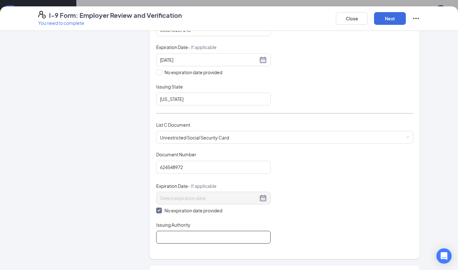
click at [175, 238] on input "Issuing Authority" at bounding box center [213, 237] width 114 height 13
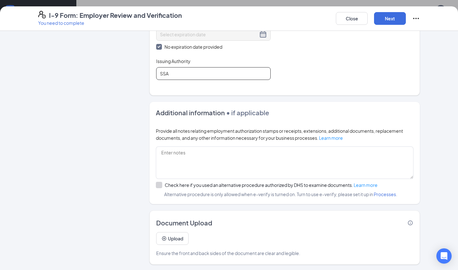
scroll to position [303, 0]
type input "SSA"
click at [391, 16] on button "Next" at bounding box center [390, 18] width 32 height 13
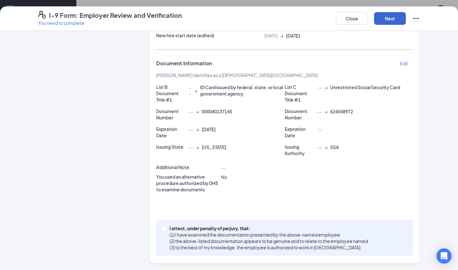
scroll to position [90, 0]
click at [165, 227] on input "I attest, under penalty of [PERSON_NAME], that: (1) I have examined the documen…" at bounding box center [163, 228] width 4 height 4
checkbox input "true"
click at [391, 19] on button "Next" at bounding box center [390, 18] width 32 height 13
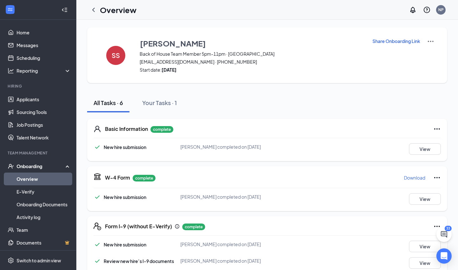
scroll to position [0, 0]
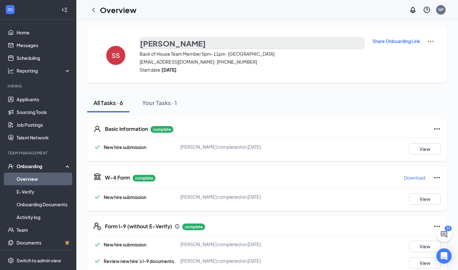
click at [161, 40] on h3 "[PERSON_NAME]" at bounding box center [173, 43] width 66 height 11
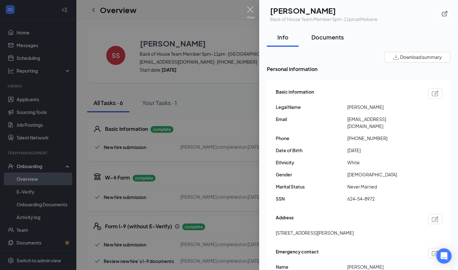
click at [321, 36] on div "Documents" at bounding box center [327, 37] width 32 height 8
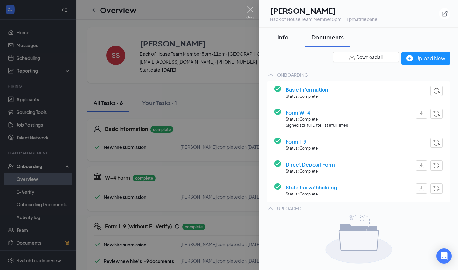
click at [280, 37] on div "Info" at bounding box center [282, 37] width 19 height 8
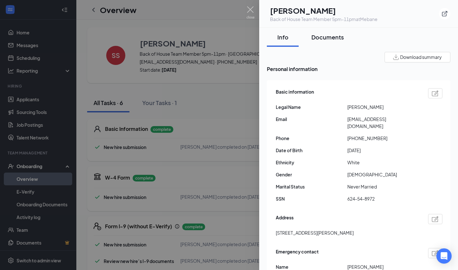
click at [323, 38] on div "Documents" at bounding box center [327, 37] width 32 height 8
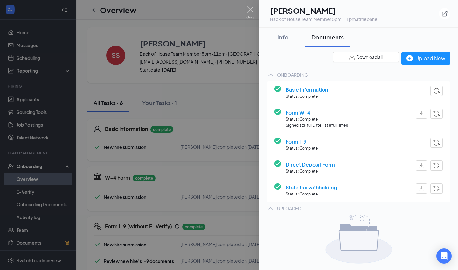
click at [172, 46] on div at bounding box center [229, 135] width 458 height 270
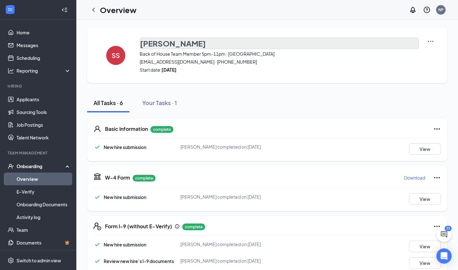
click at [172, 45] on h3 "[PERSON_NAME]" at bounding box center [173, 43] width 66 height 11
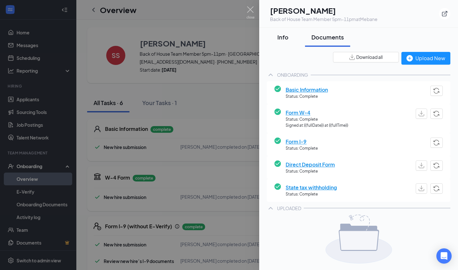
click at [284, 37] on div "Info" at bounding box center [282, 37] width 19 height 8
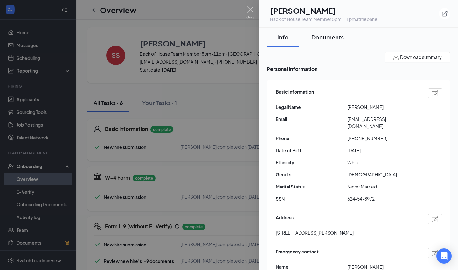
click at [328, 38] on div "Documents" at bounding box center [327, 37] width 32 height 8
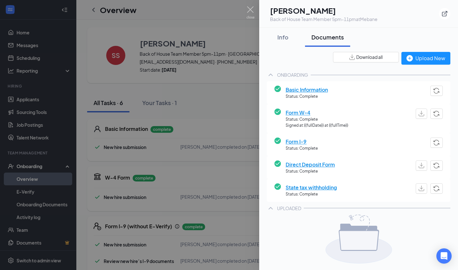
click at [196, 107] on div at bounding box center [229, 135] width 458 height 270
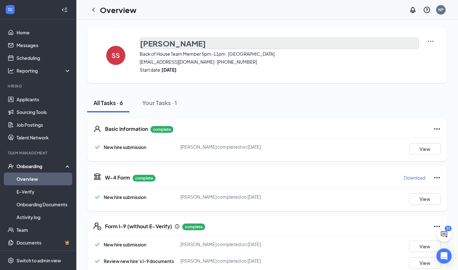
click at [142, 45] on h3 "[PERSON_NAME]" at bounding box center [173, 43] width 66 height 11
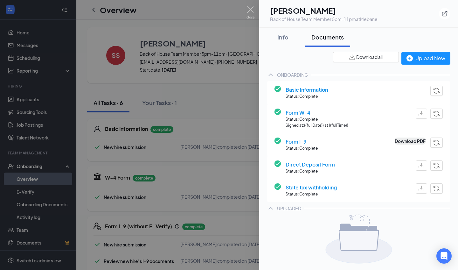
click at [403, 142] on button "Download PDF" at bounding box center [410, 140] width 31 height 7
click at [248, 10] on img at bounding box center [250, 12] width 8 height 12
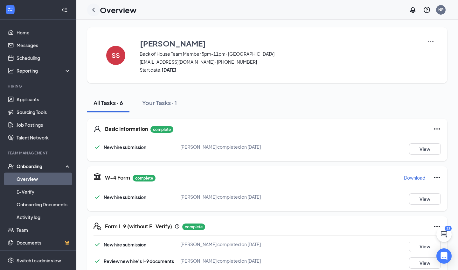
click at [93, 11] on icon "ChevronLeft" at bounding box center [94, 10] width 8 height 8
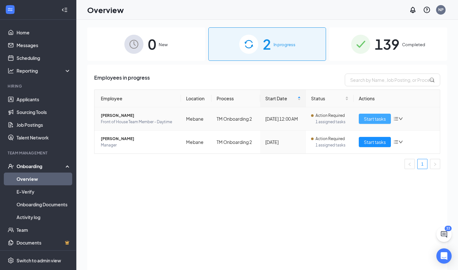
click at [365, 120] on span "Start tasks" at bounding box center [375, 118] width 22 height 7
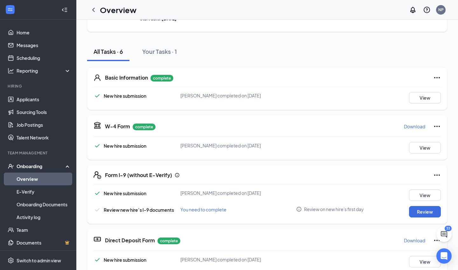
scroll to position [55, 0]
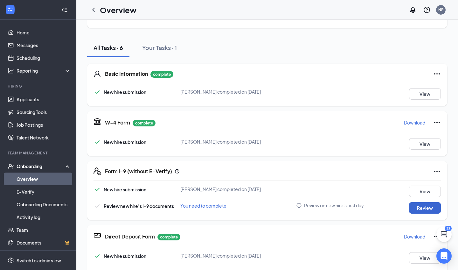
click at [424, 210] on button "Review" at bounding box center [425, 207] width 32 height 11
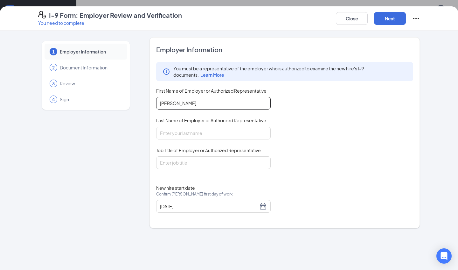
type input "[PERSON_NAME]"
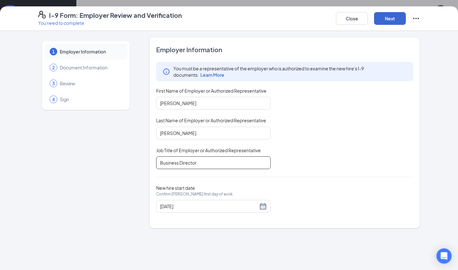
type input "Business Director"
click at [388, 20] on button "Next" at bounding box center [390, 18] width 32 height 13
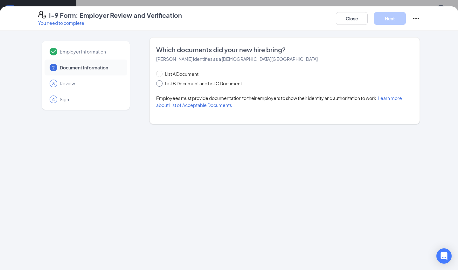
click at [158, 84] on input "List B Document and List C Document" at bounding box center [158, 82] width 4 height 4
radio input "true"
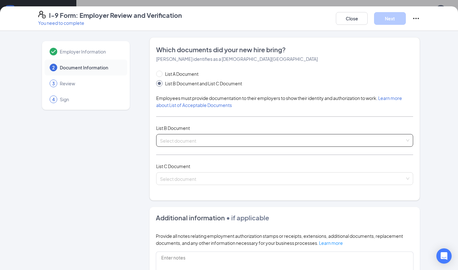
click at [181, 140] on input "search" at bounding box center [282, 139] width 245 height 10
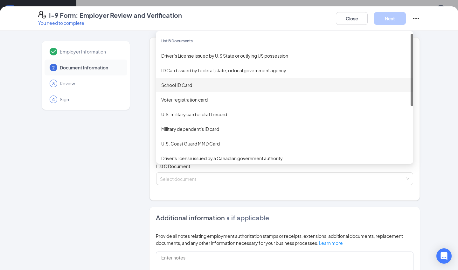
click at [191, 84] on div "School ID Card" at bounding box center [284, 84] width 247 height 7
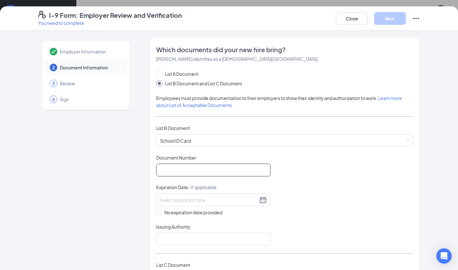
click at [177, 172] on input "Document Number" at bounding box center [213, 169] width 114 height 13
click at [159, 209] on input "No expiration date provided" at bounding box center [158, 211] width 4 height 4
checkbox input "true"
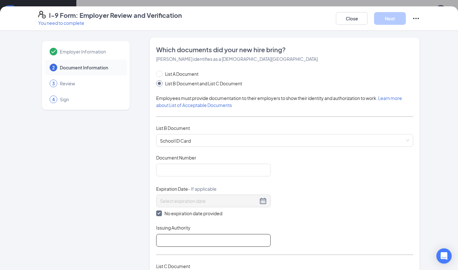
click at [183, 237] on input "Issuing Authority" at bounding box center [213, 240] width 114 height 13
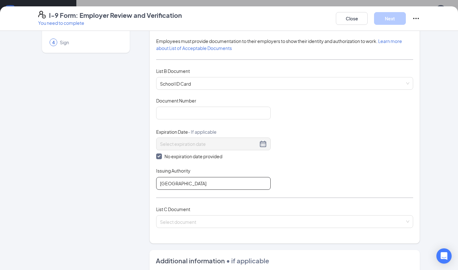
scroll to position [64, 0]
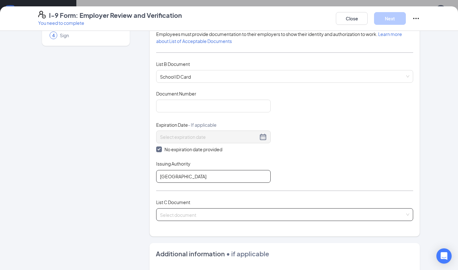
type input "[GEOGRAPHIC_DATA]"
click at [185, 215] on input "search" at bounding box center [282, 213] width 245 height 10
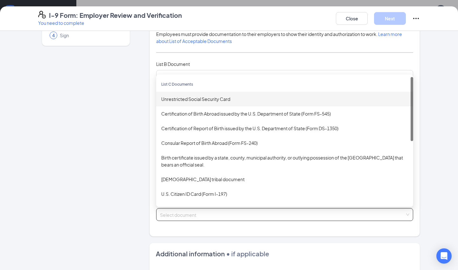
click at [210, 98] on div "Unrestricted Social Security Card" at bounding box center [284, 98] width 247 height 7
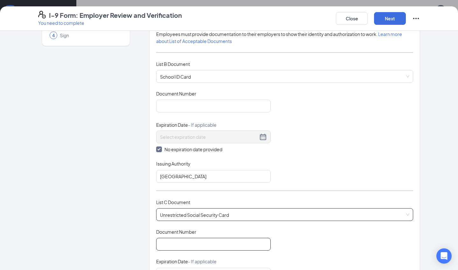
click at [179, 238] on input "Document Number" at bounding box center [213, 244] width 114 height 13
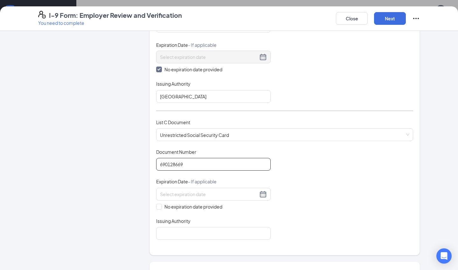
scroll to position [144, 0]
type input "690128669"
click at [160, 204] on input "No expiration date provided" at bounding box center [158, 205] width 4 height 4
checkbox input "true"
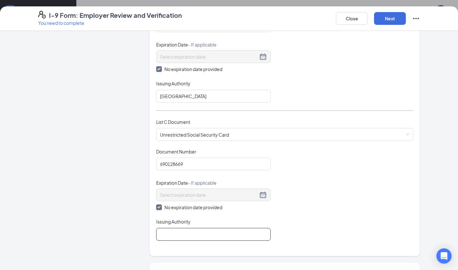
click at [173, 232] on input "Issuing Authority" at bounding box center [213, 234] width 114 height 13
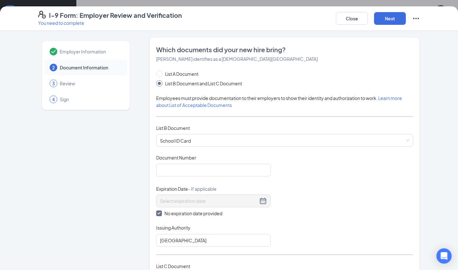
scroll to position [0, 0]
type input "SSA"
click at [388, 19] on button "Next" at bounding box center [390, 18] width 32 height 13
click at [162, 169] on input "Document Number" at bounding box center [213, 169] width 114 height 13
type input "0"
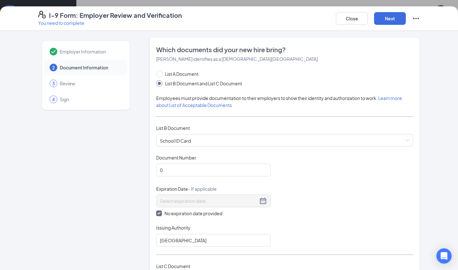
click at [308, 189] on div "Document Title School ID Card Document Number 0 Expiration Date - If applicable…" at bounding box center [284, 200] width 257 height 92
click at [394, 18] on button "Next" at bounding box center [390, 18] width 32 height 13
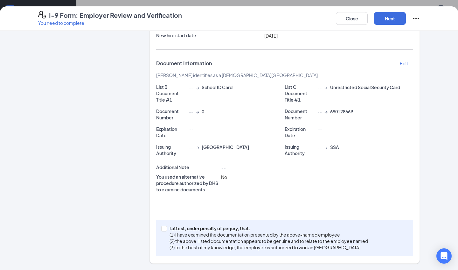
scroll to position [90, 0]
click at [163, 230] on input "I attest, under penalty of [PERSON_NAME], that: (1) I have examined the documen…" at bounding box center [163, 228] width 4 height 4
checkbox input "true"
click at [390, 19] on button "Next" at bounding box center [390, 18] width 32 height 13
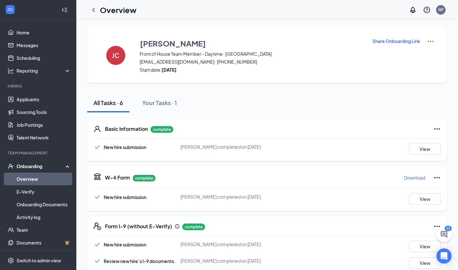
scroll to position [0, 0]
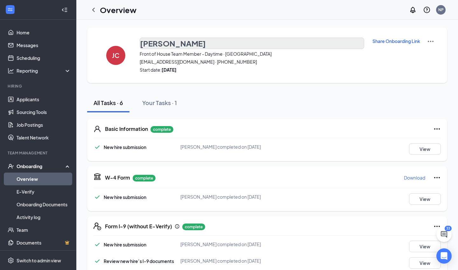
click at [188, 43] on h3 "[PERSON_NAME]" at bounding box center [173, 43] width 66 height 11
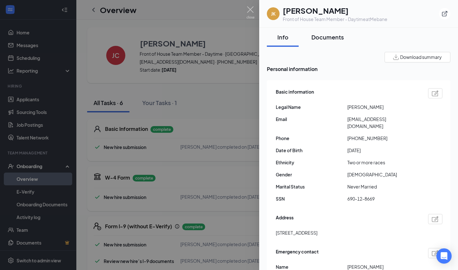
click at [320, 35] on div "Documents" at bounding box center [327, 37] width 32 height 8
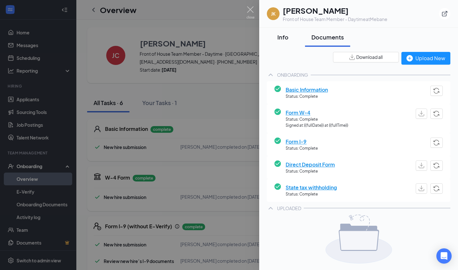
click at [281, 38] on div "Info" at bounding box center [282, 37] width 19 height 8
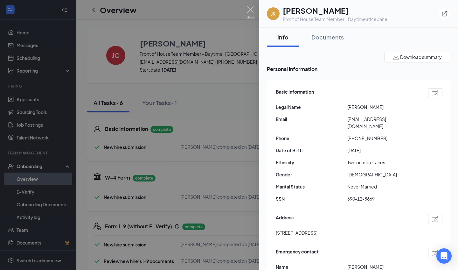
click at [155, 45] on div at bounding box center [229, 135] width 458 height 270
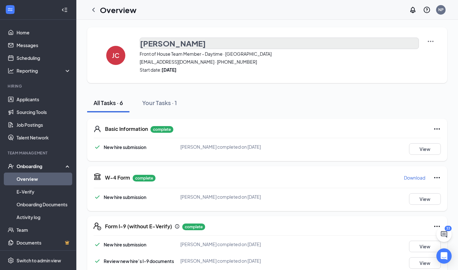
click at [186, 45] on h3 "[PERSON_NAME]" at bounding box center [173, 43] width 66 height 11
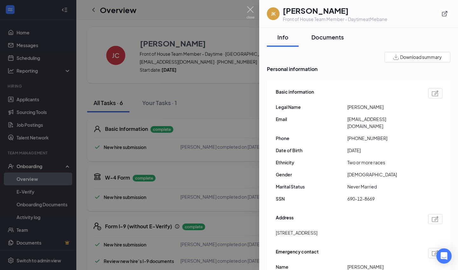
click at [332, 38] on div "Documents" at bounding box center [327, 37] width 32 height 8
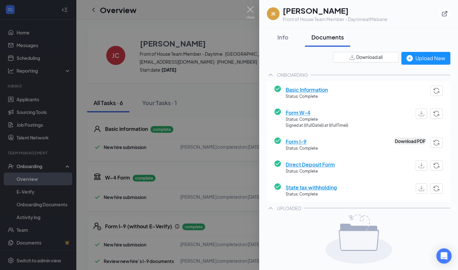
click at [401, 143] on button "Download PDF" at bounding box center [410, 140] width 31 height 7
click at [251, 9] on img at bounding box center [250, 12] width 8 height 12
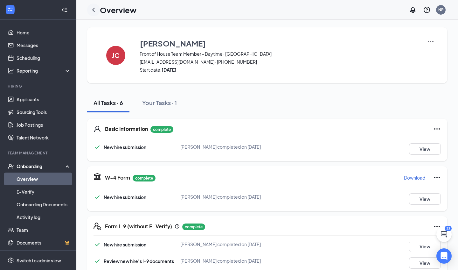
click at [91, 10] on icon "ChevronLeft" at bounding box center [94, 10] width 8 height 8
